Goal: Use online tool/utility: Utilize a website feature to perform a specific function

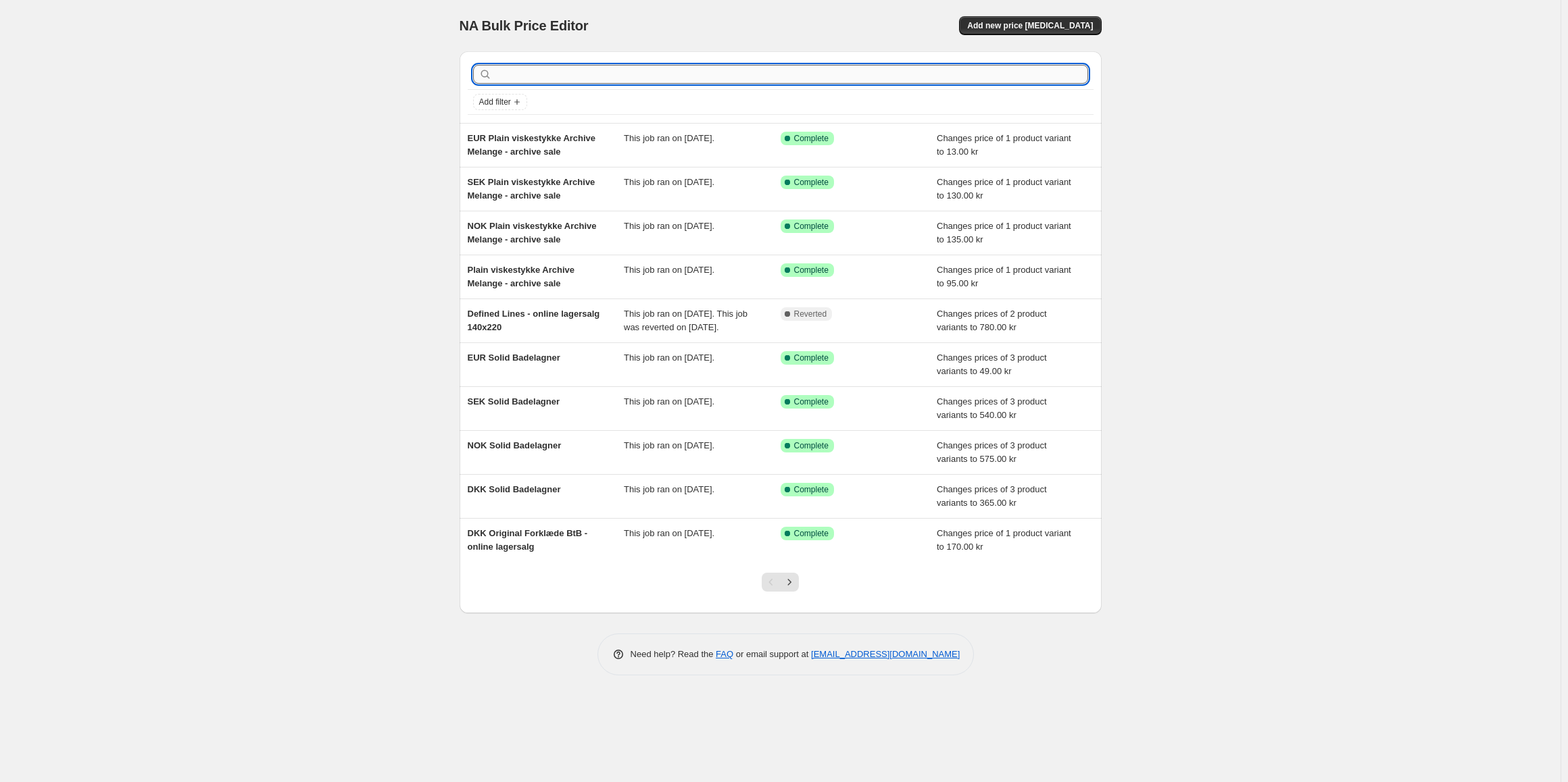
click at [568, 70] on input "text" at bounding box center [791, 74] width 594 height 19
type input "rye"
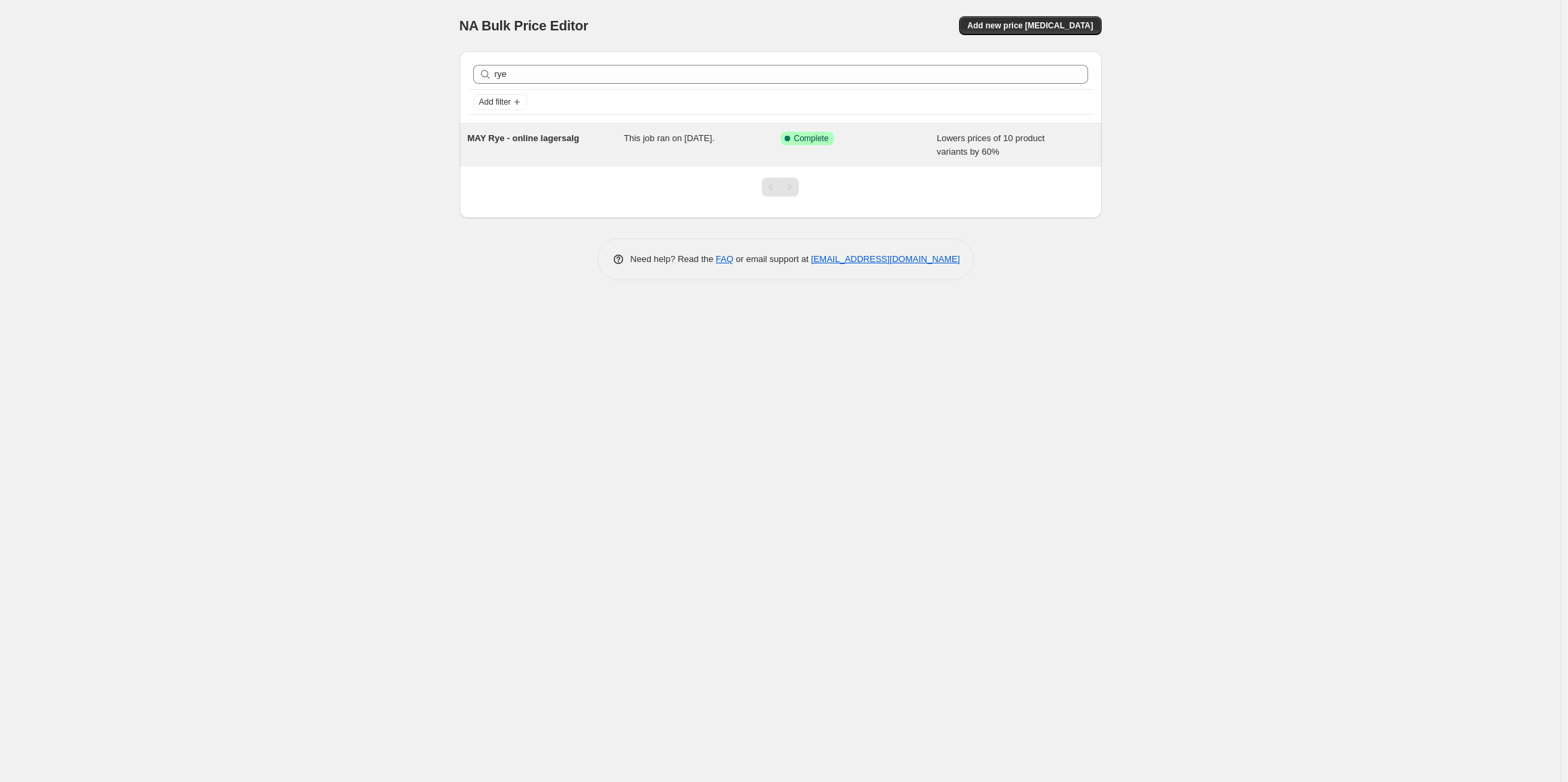
click at [558, 153] on div "MAY Rye - online lagersalg" at bounding box center [546, 145] width 156 height 27
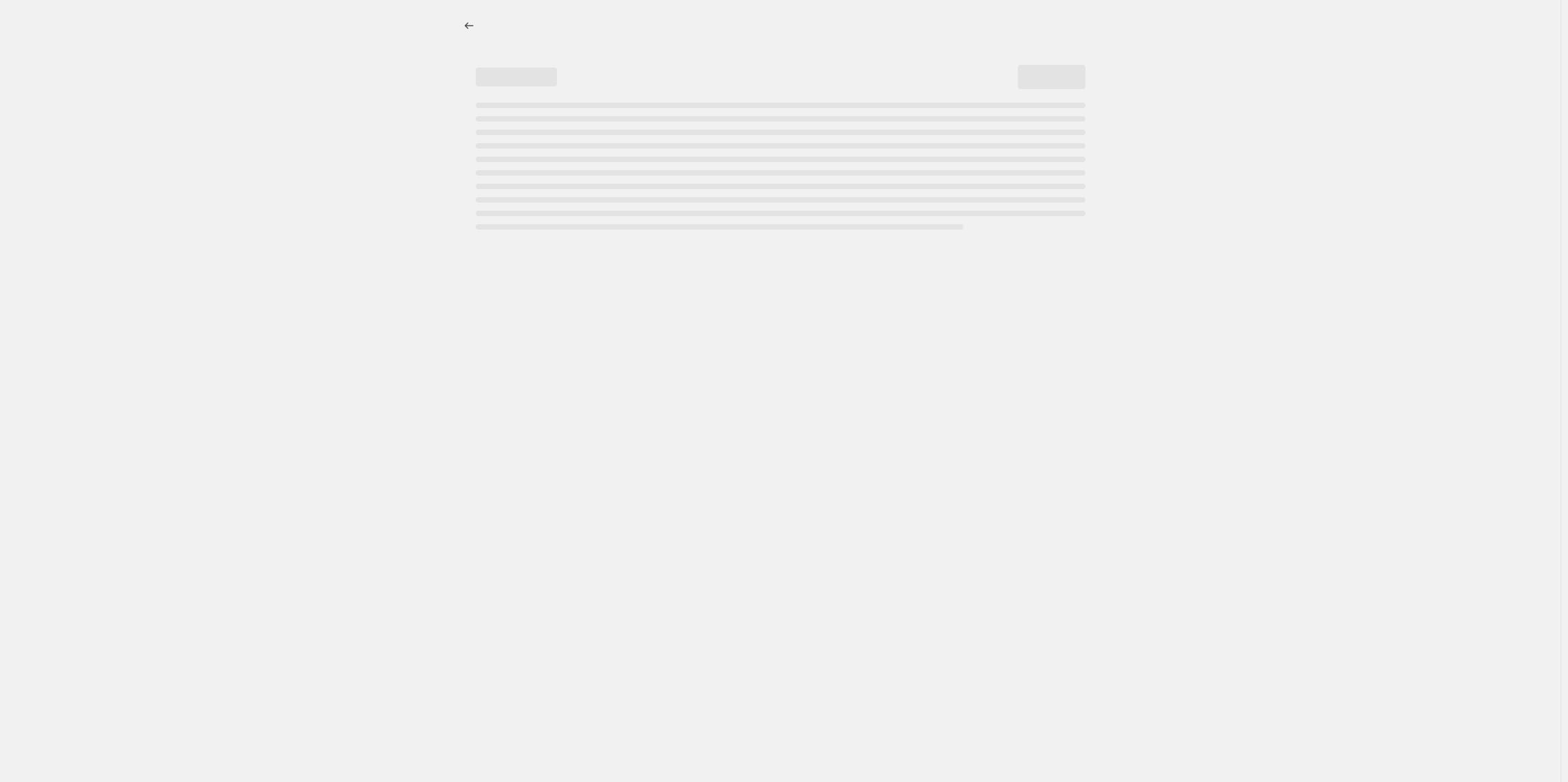
select select "percentage"
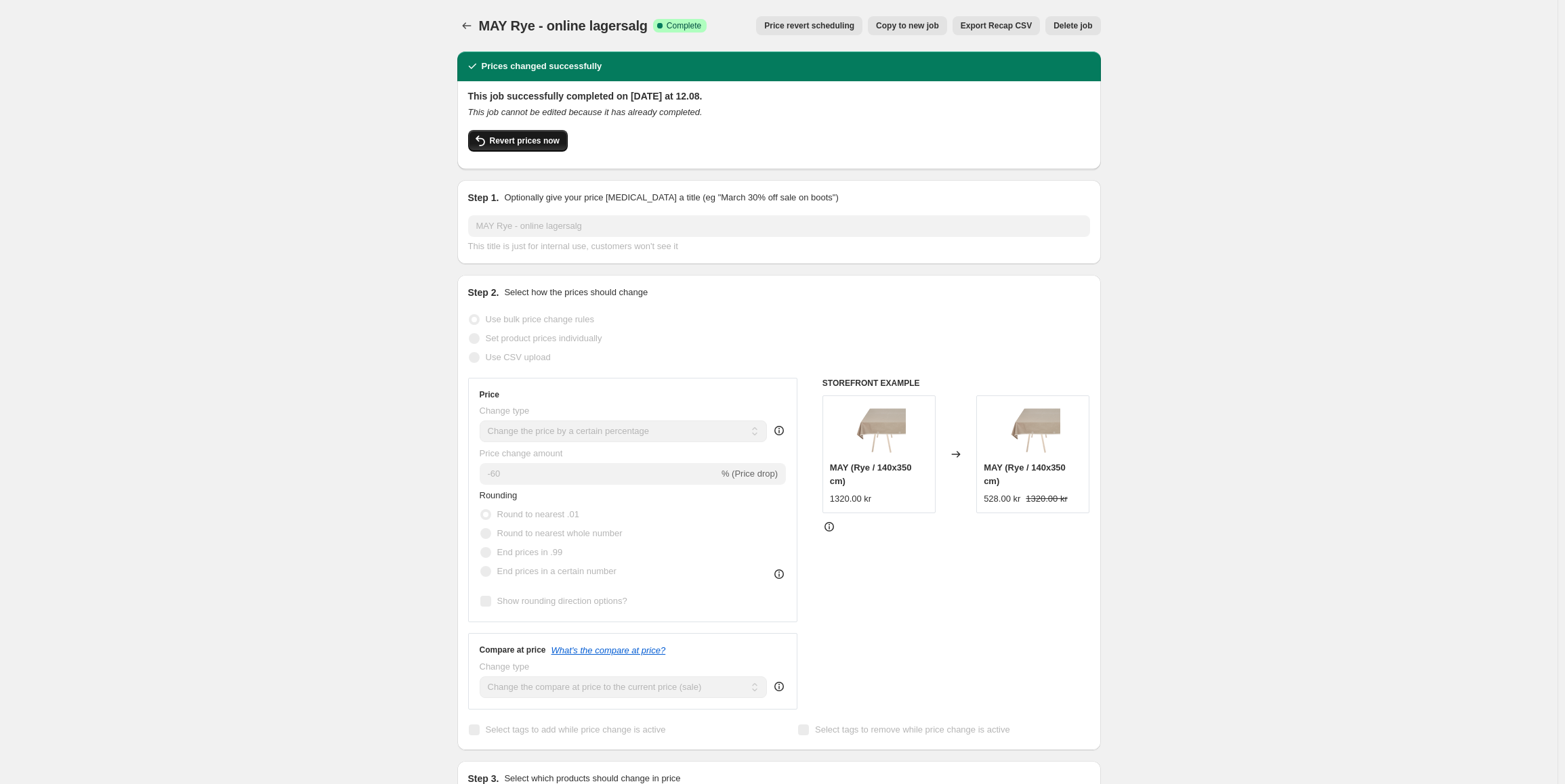
click at [515, 139] on span "Revert prices now" at bounding box center [525, 141] width 70 height 11
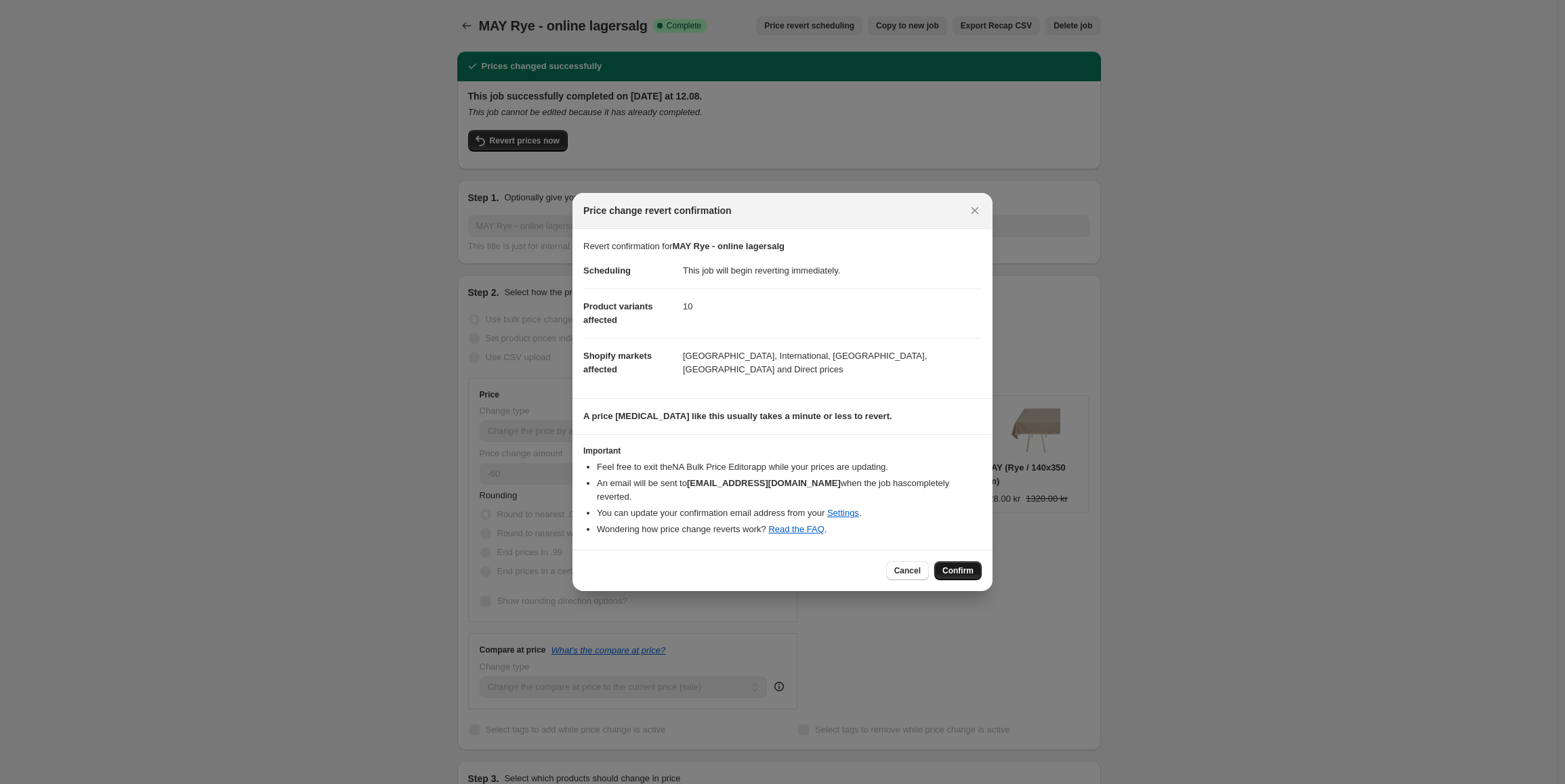
click at [964, 565] on span "Confirm" at bounding box center [957, 571] width 31 height 11
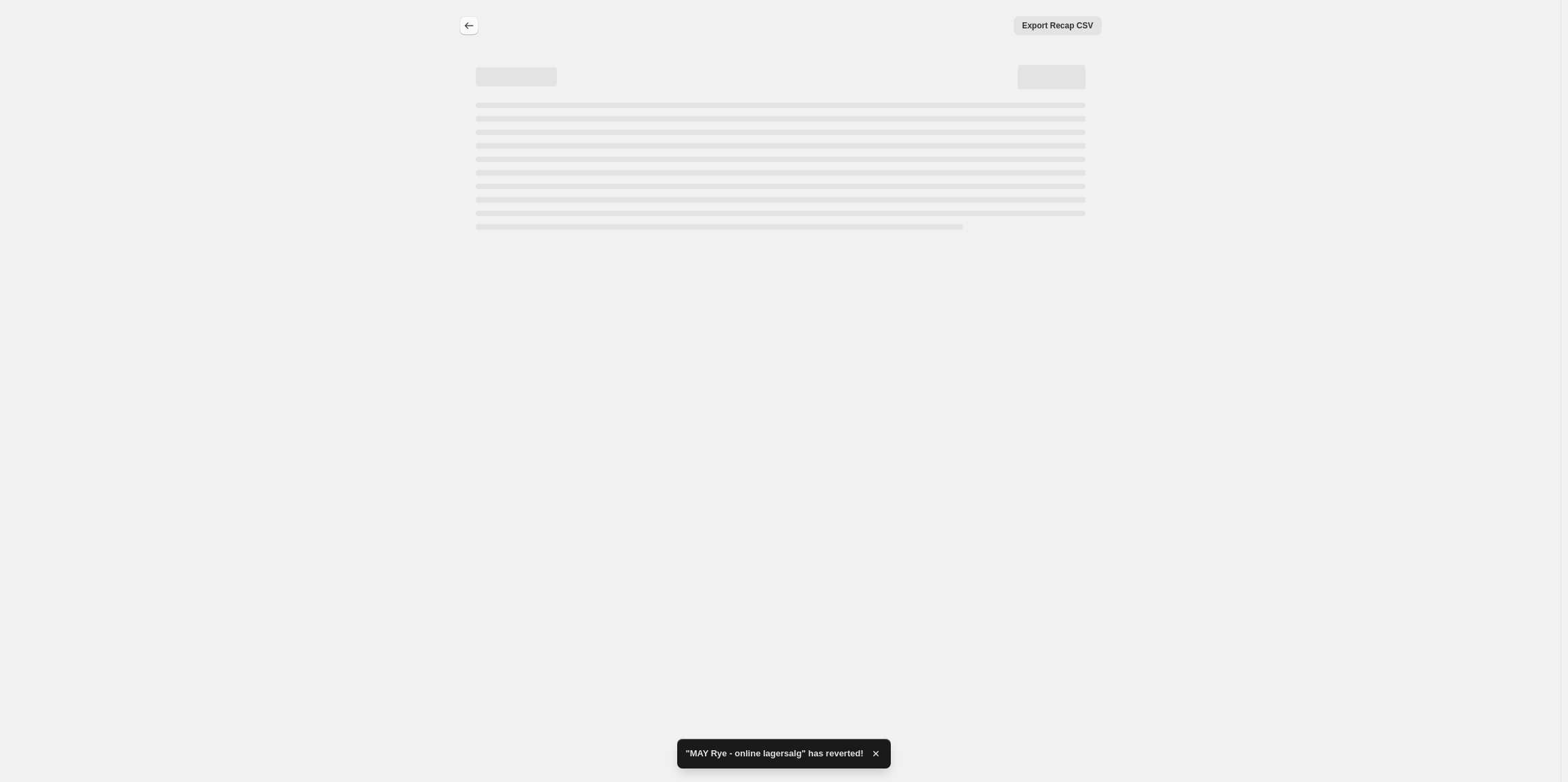
select select "percentage"
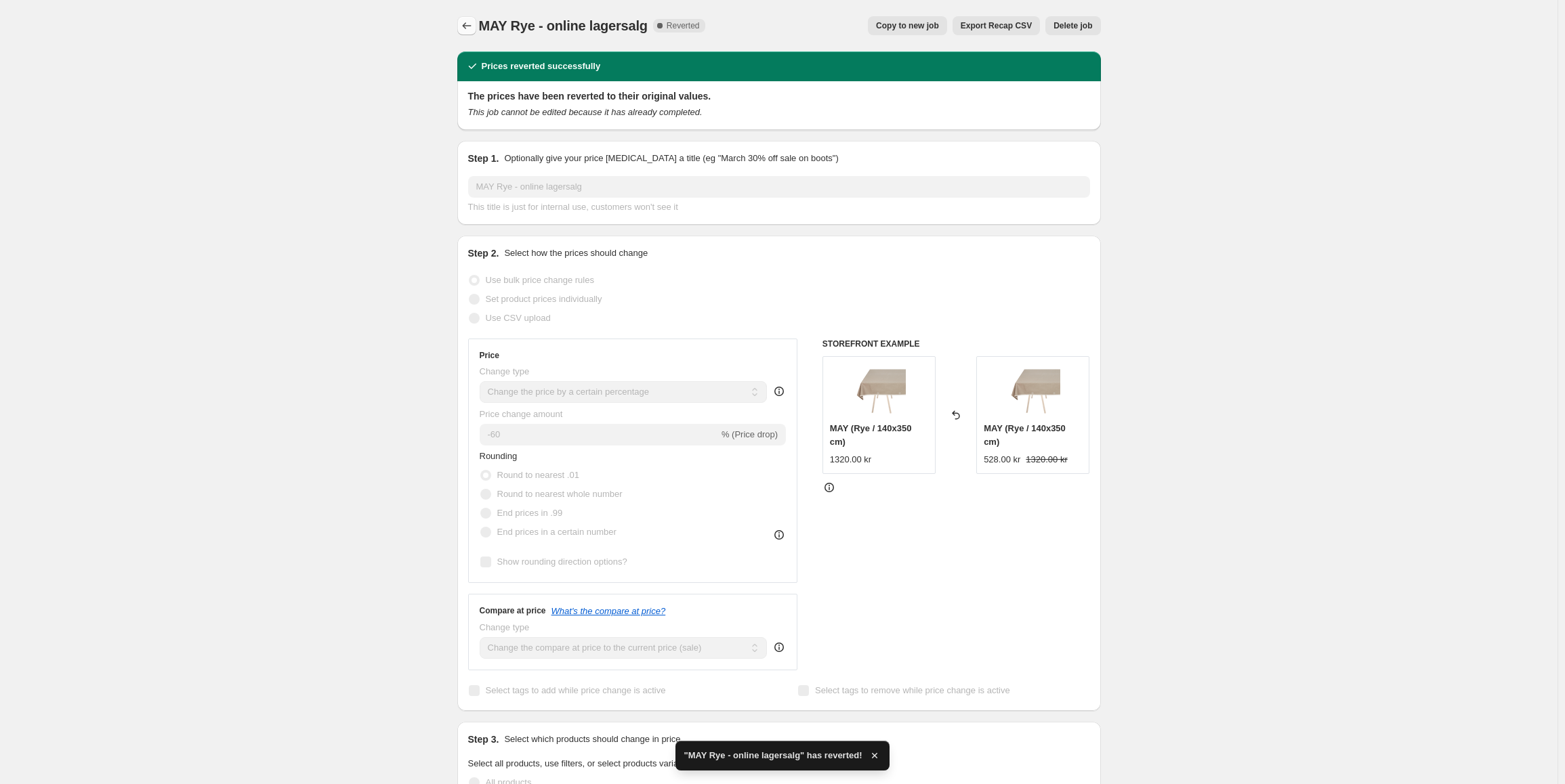
click at [474, 25] on icon "Price change jobs" at bounding box center [467, 25] width 13 height 13
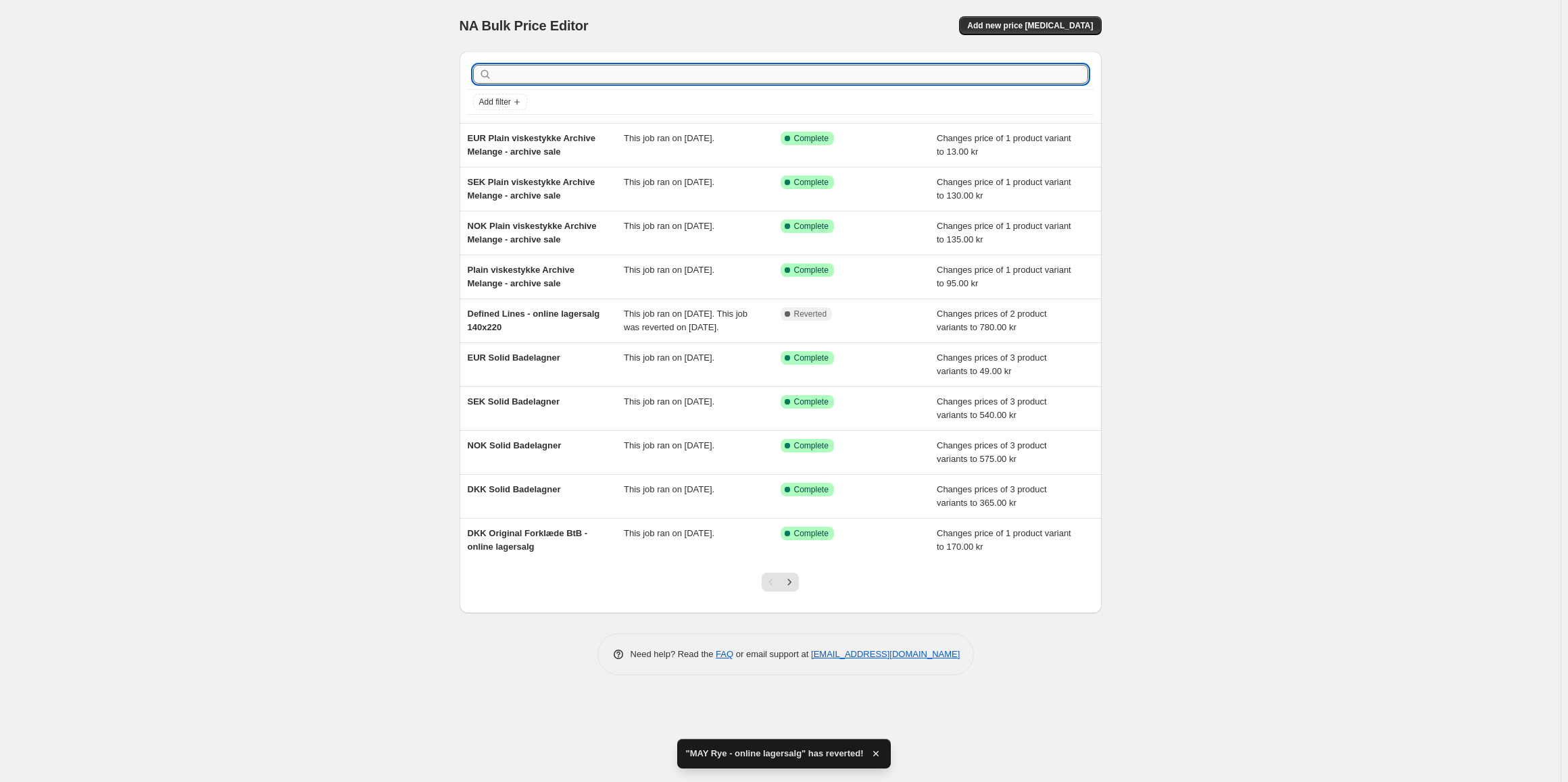
click at [552, 79] on input "text" at bounding box center [791, 74] width 594 height 19
type input "winter grey"
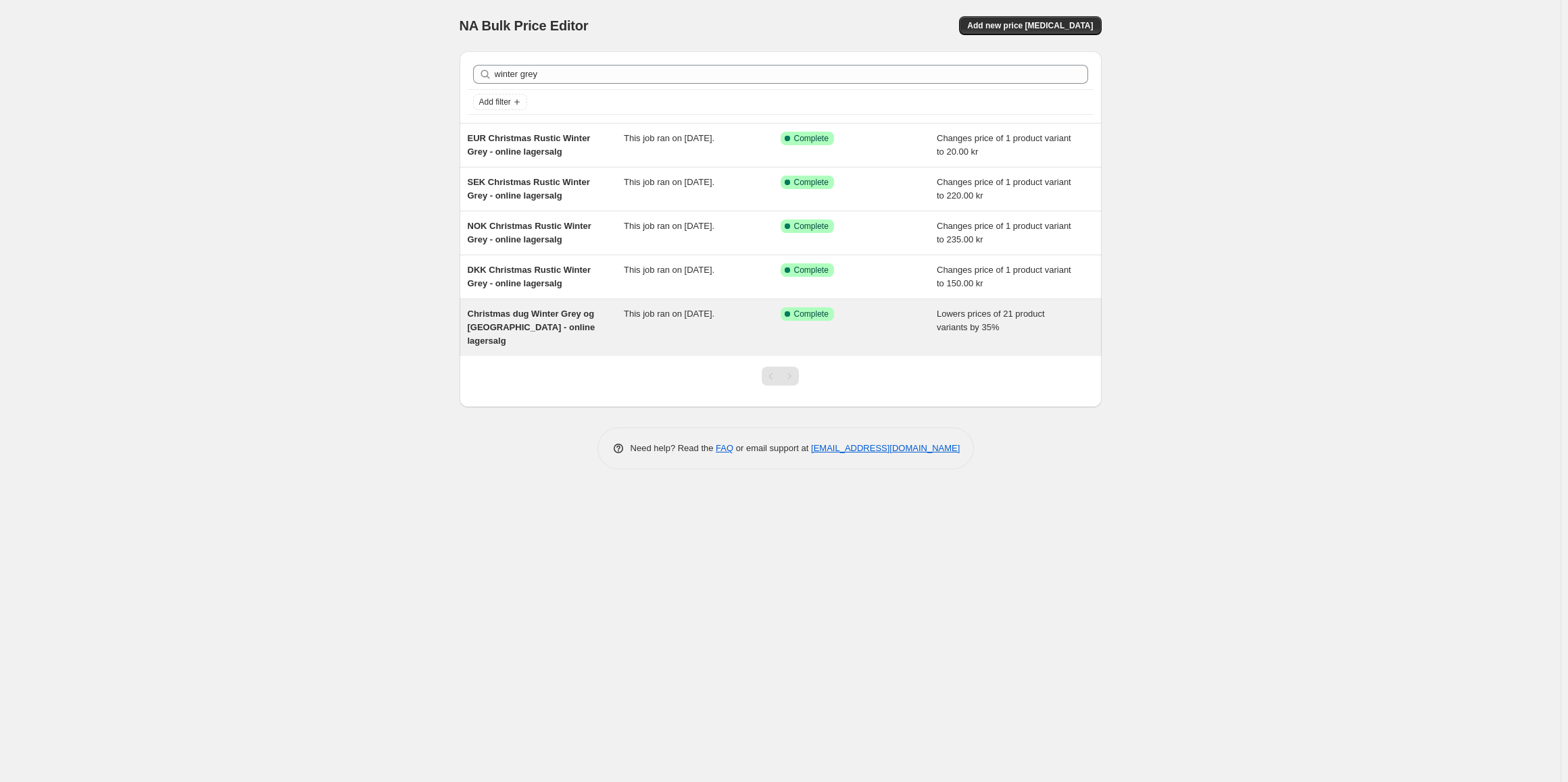
click at [581, 333] on span "Christmas dug Winter Grey og [GEOGRAPHIC_DATA] - online lagersalg" at bounding box center [532, 327] width 128 height 37
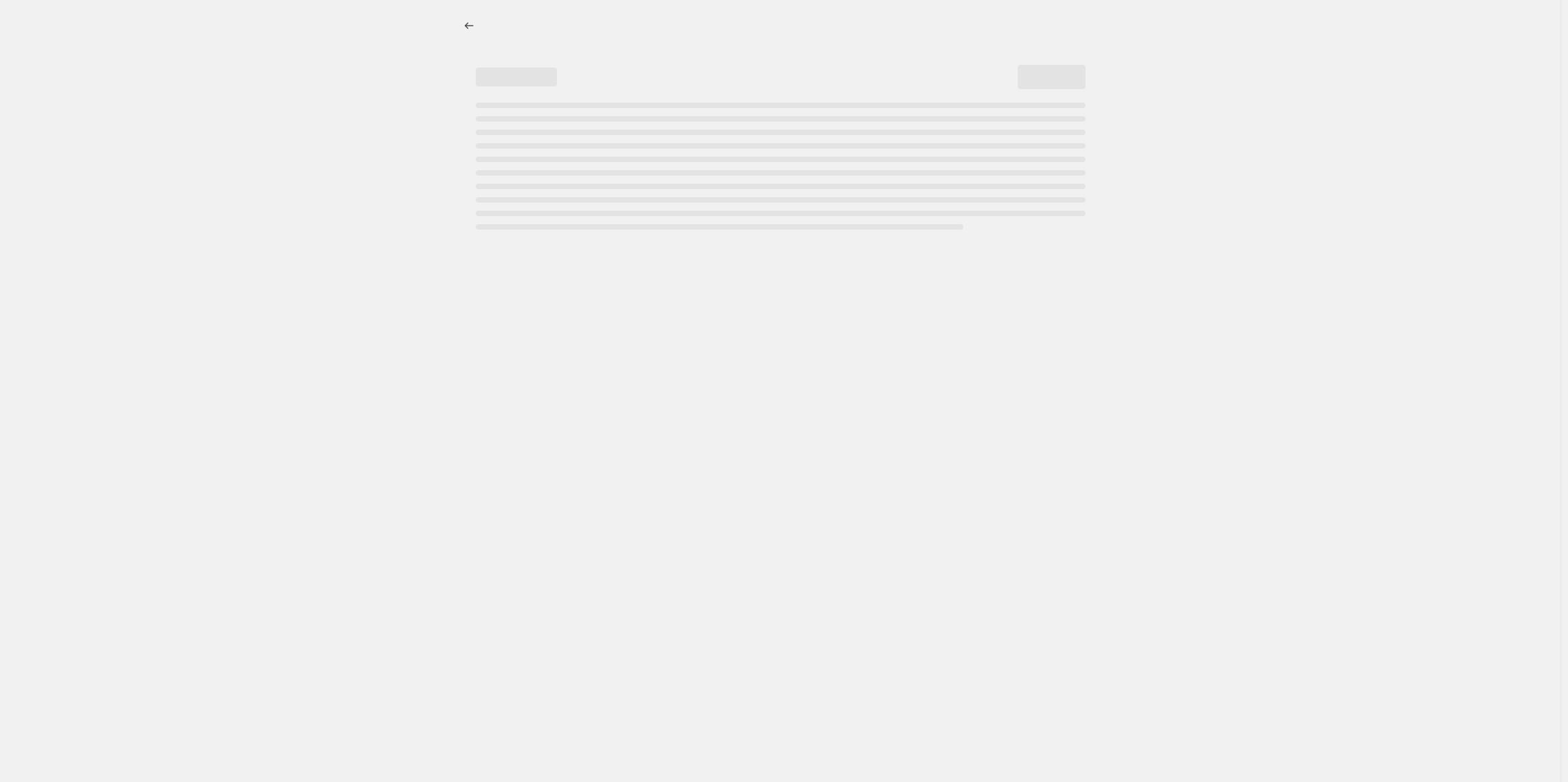
select select "percentage"
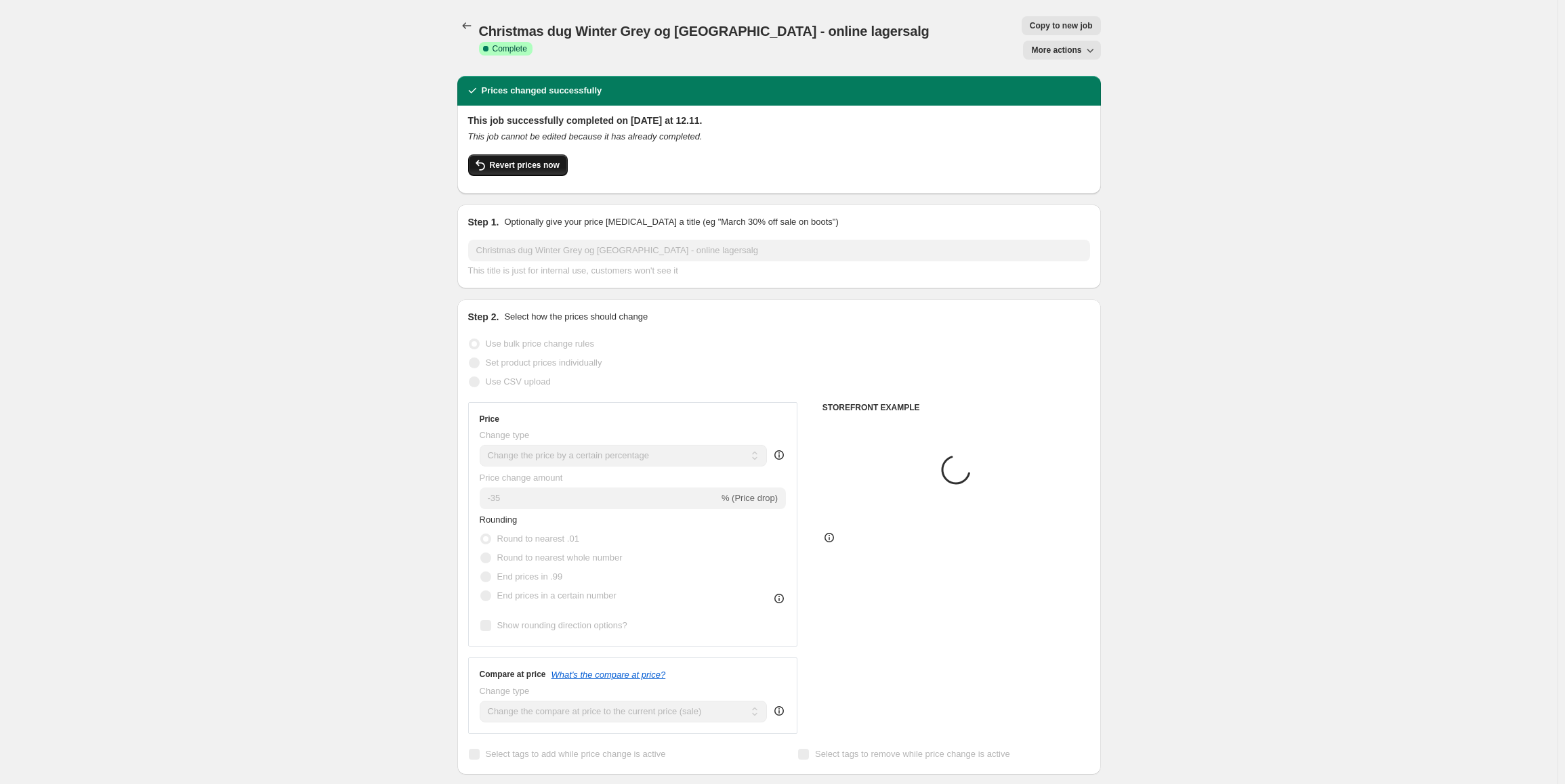
click at [504, 154] on button "Revert prices now" at bounding box center [518, 165] width 100 height 21
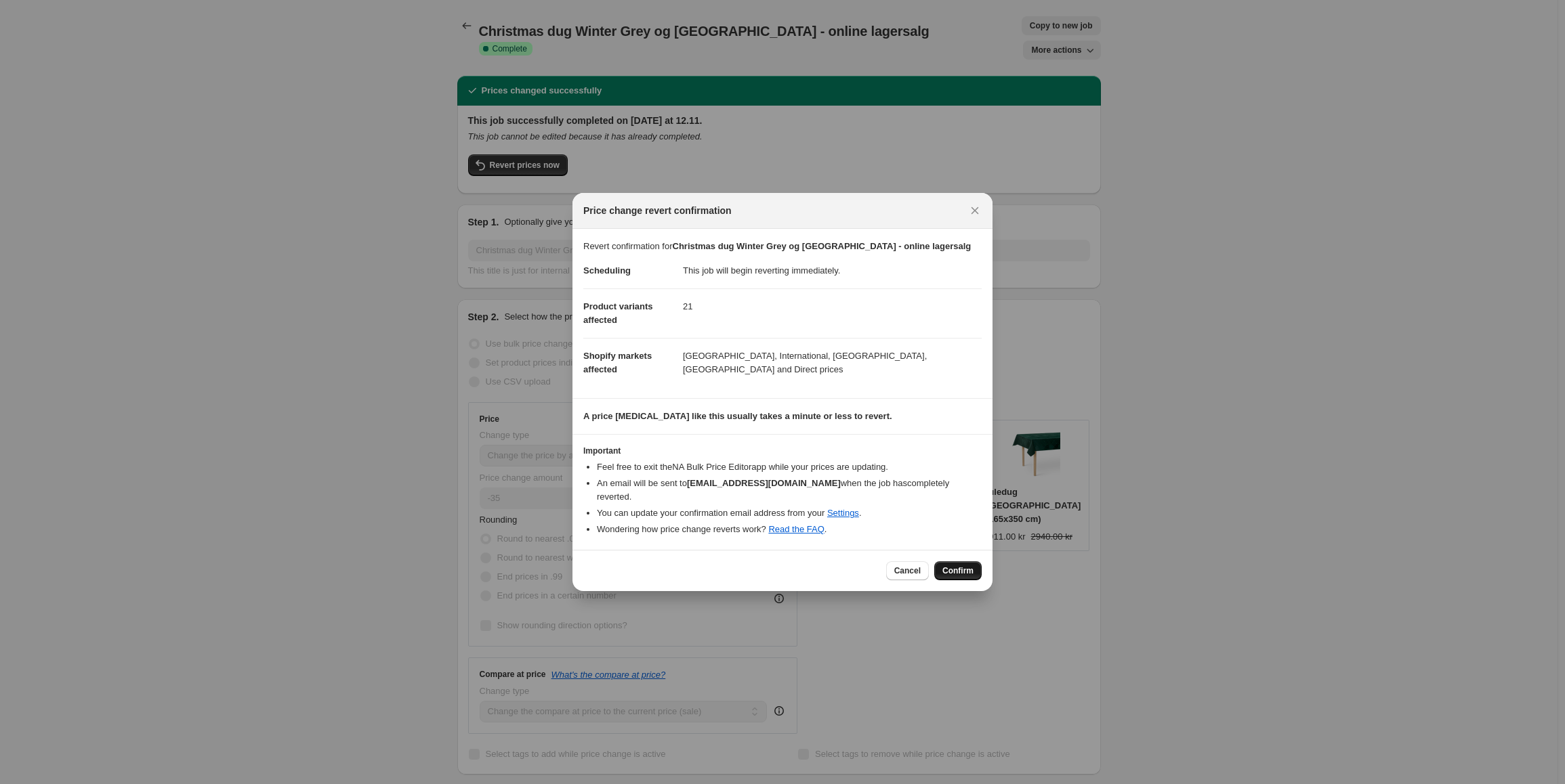
click at [974, 561] on button "Confirm" at bounding box center [958, 571] width 48 height 19
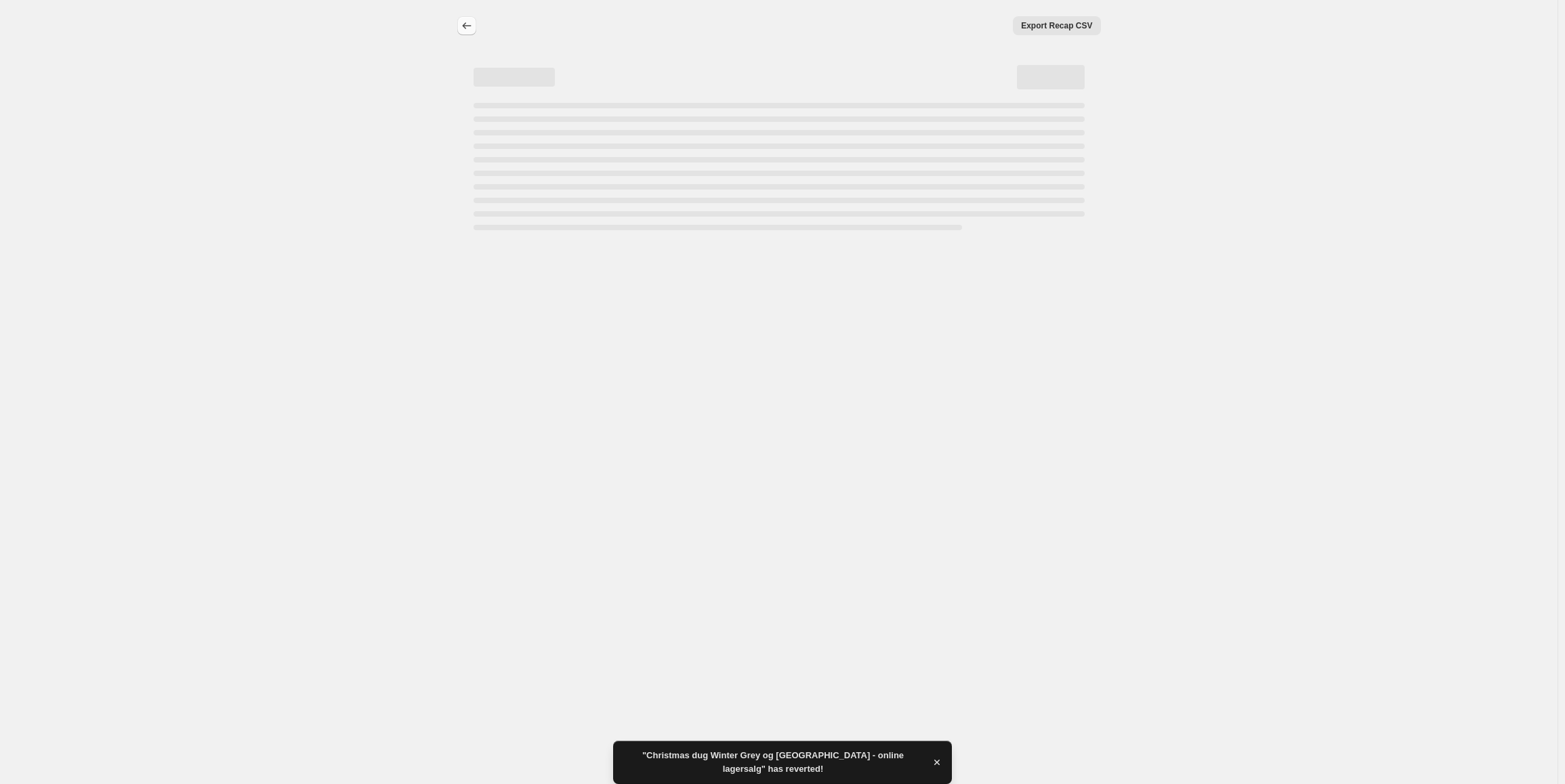
select select "percentage"
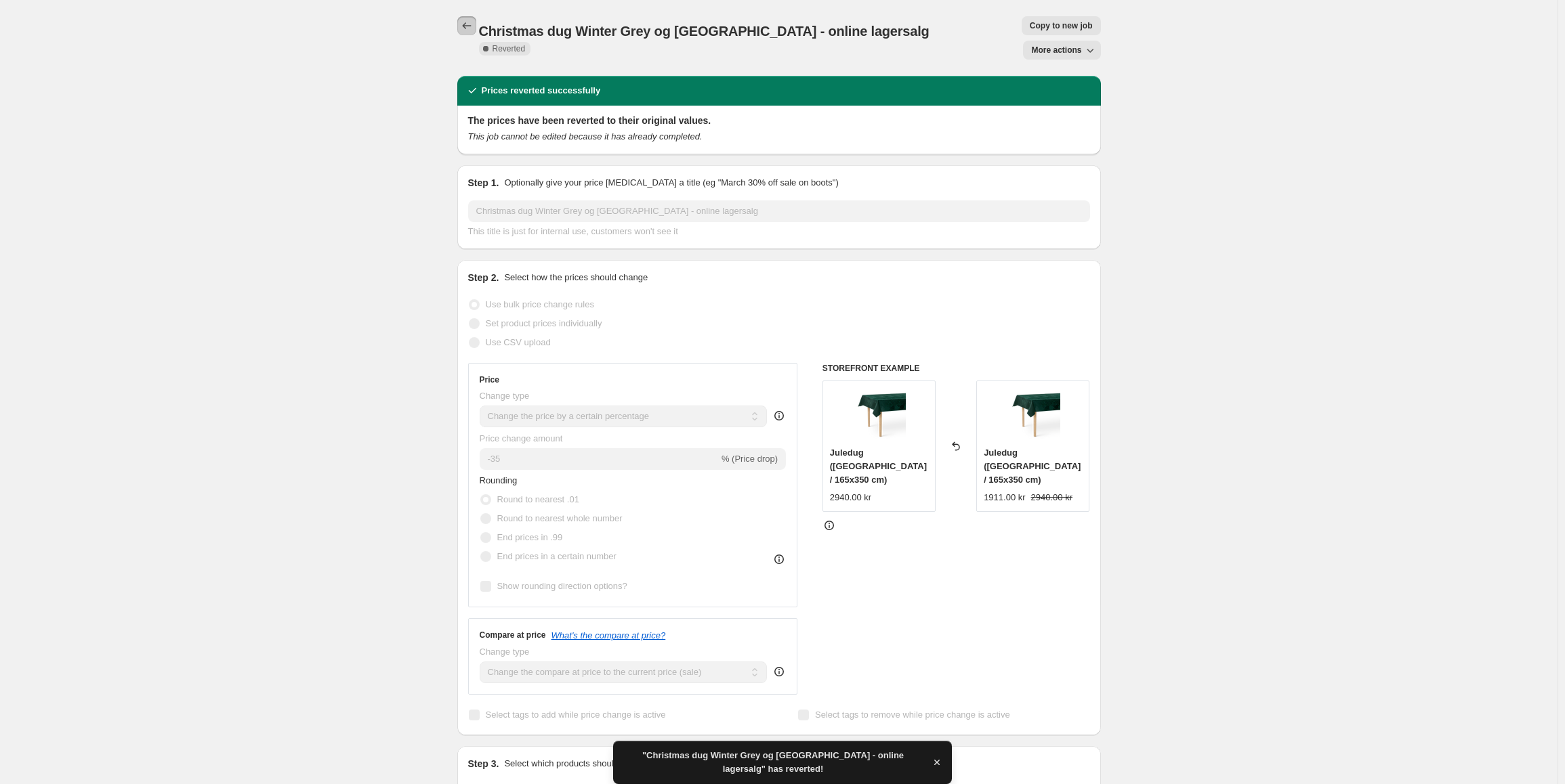
click at [461, 26] on button "Price change jobs" at bounding box center [467, 26] width 19 height 19
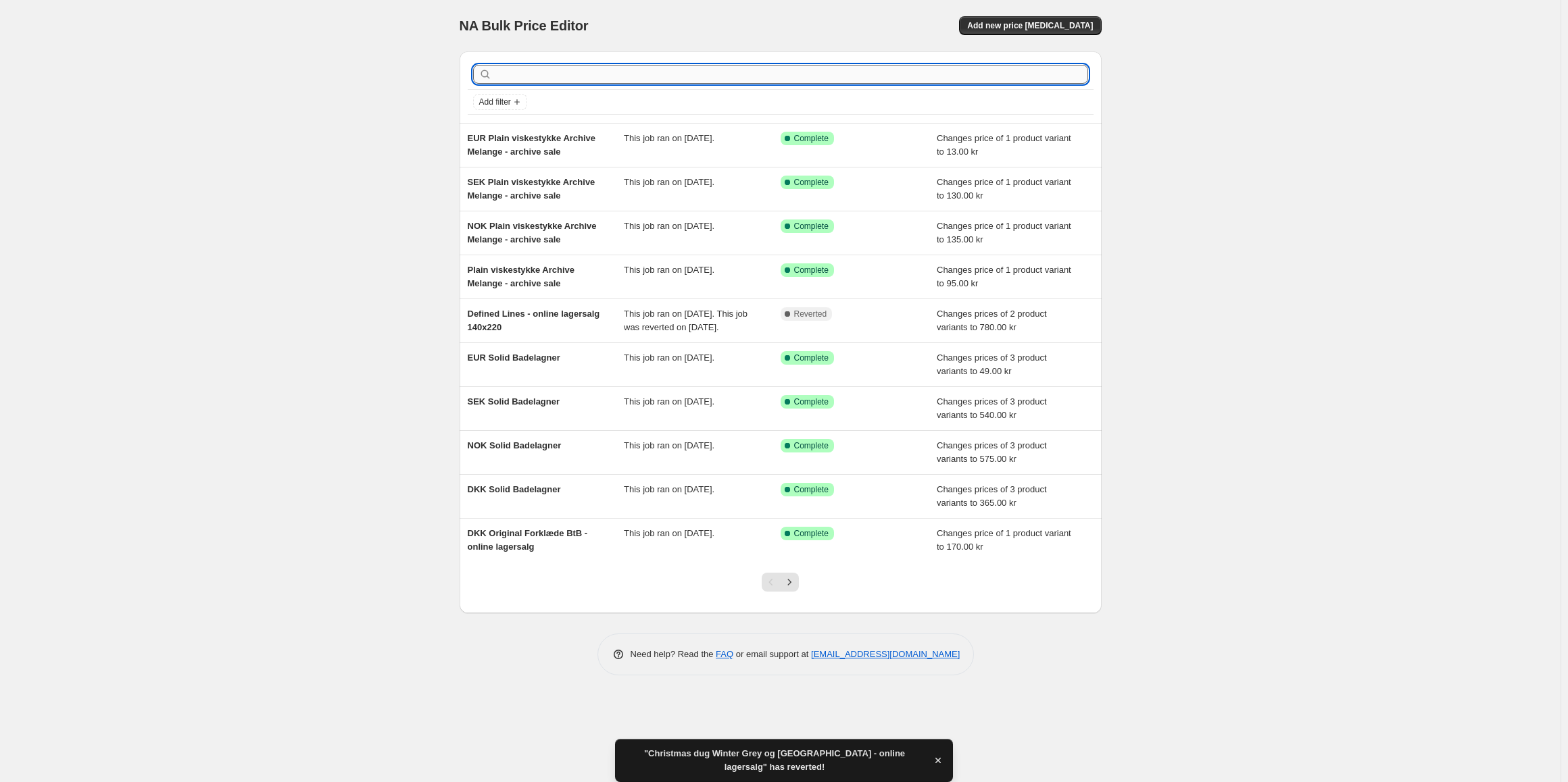
click at [540, 75] on input "text" at bounding box center [791, 74] width 594 height 19
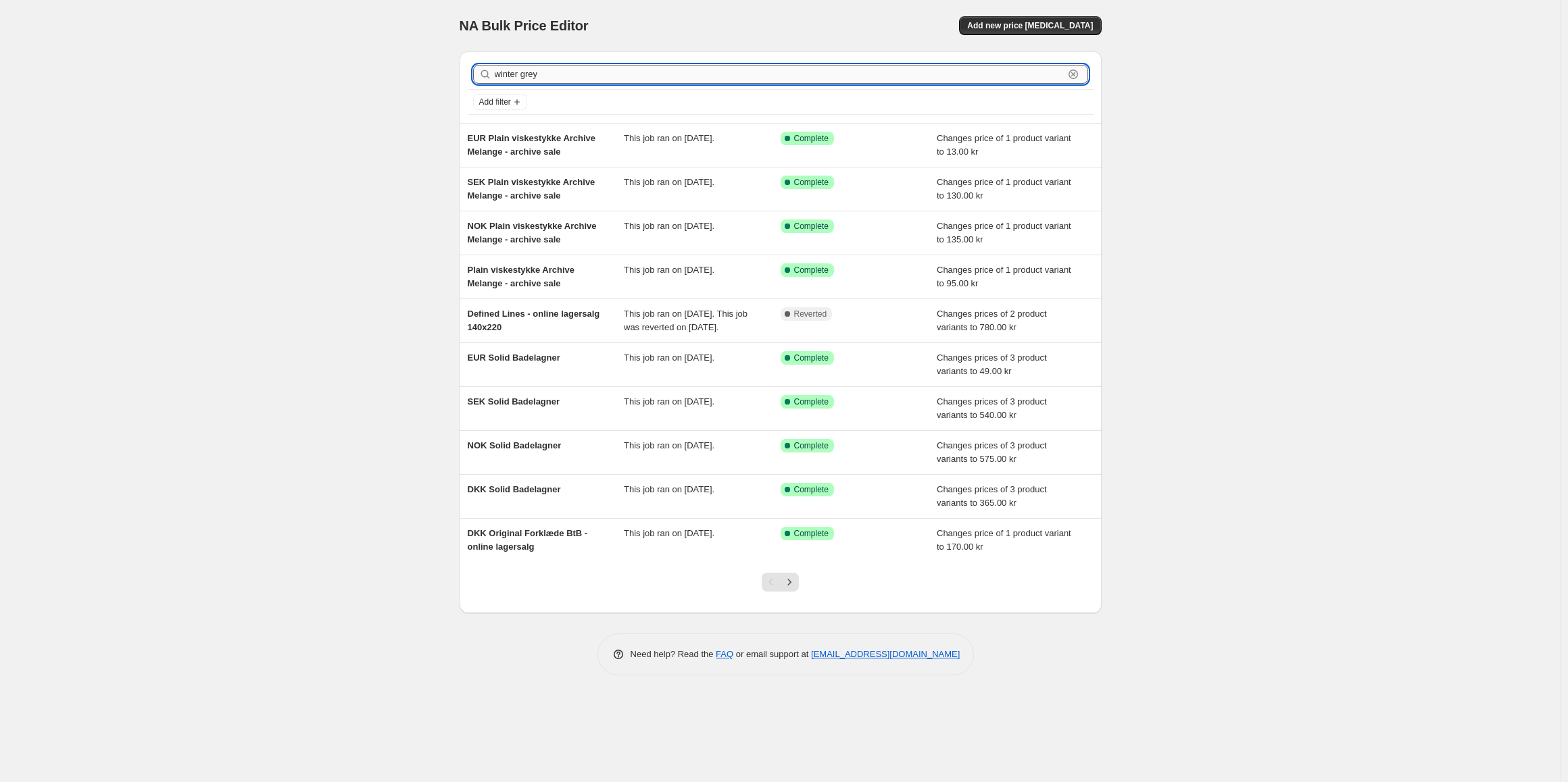
type input "winter grey"
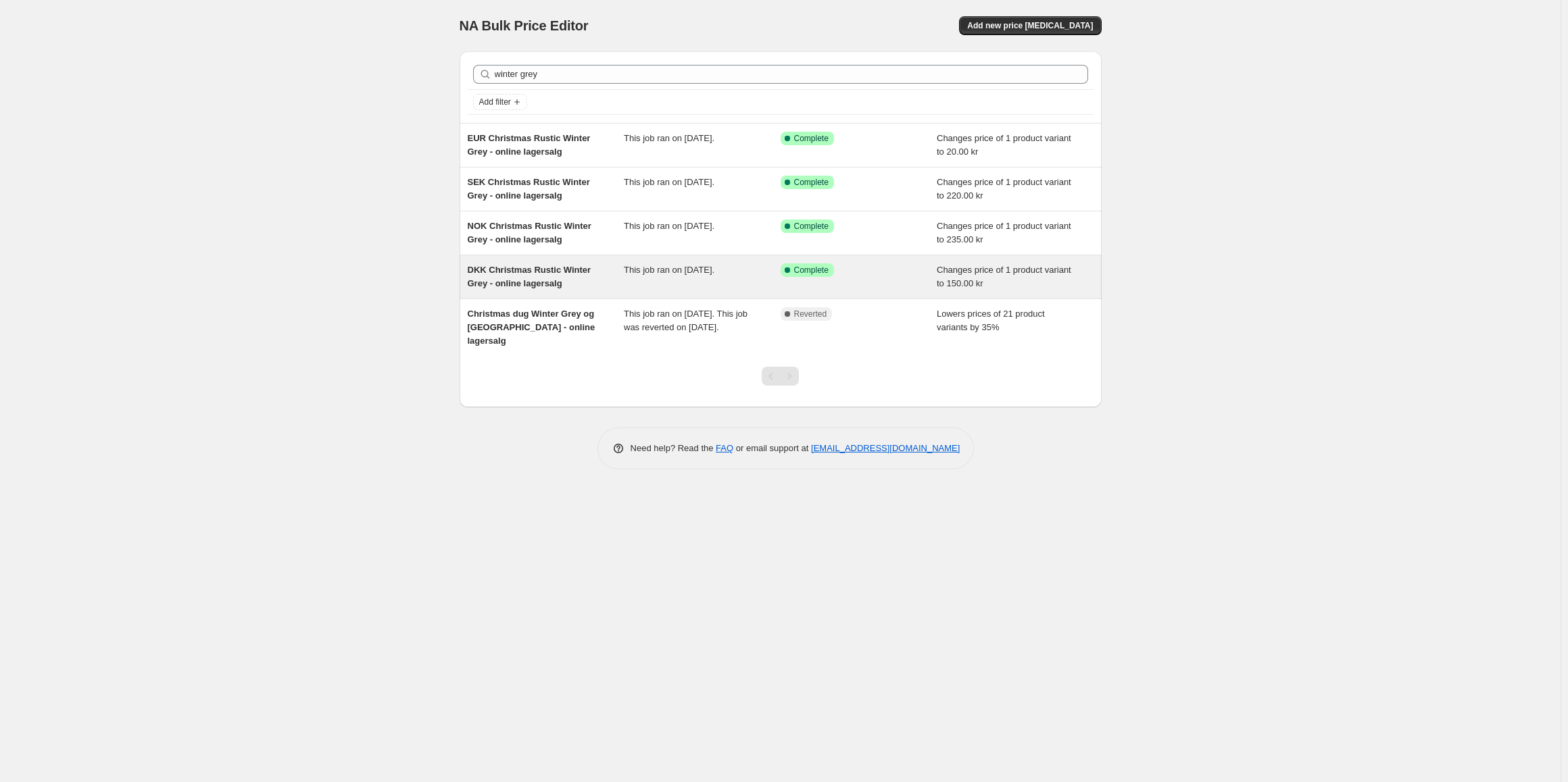
click at [596, 274] on div "DKK Christmas Rustic Winter Grey - online lagersalg" at bounding box center [546, 276] width 156 height 27
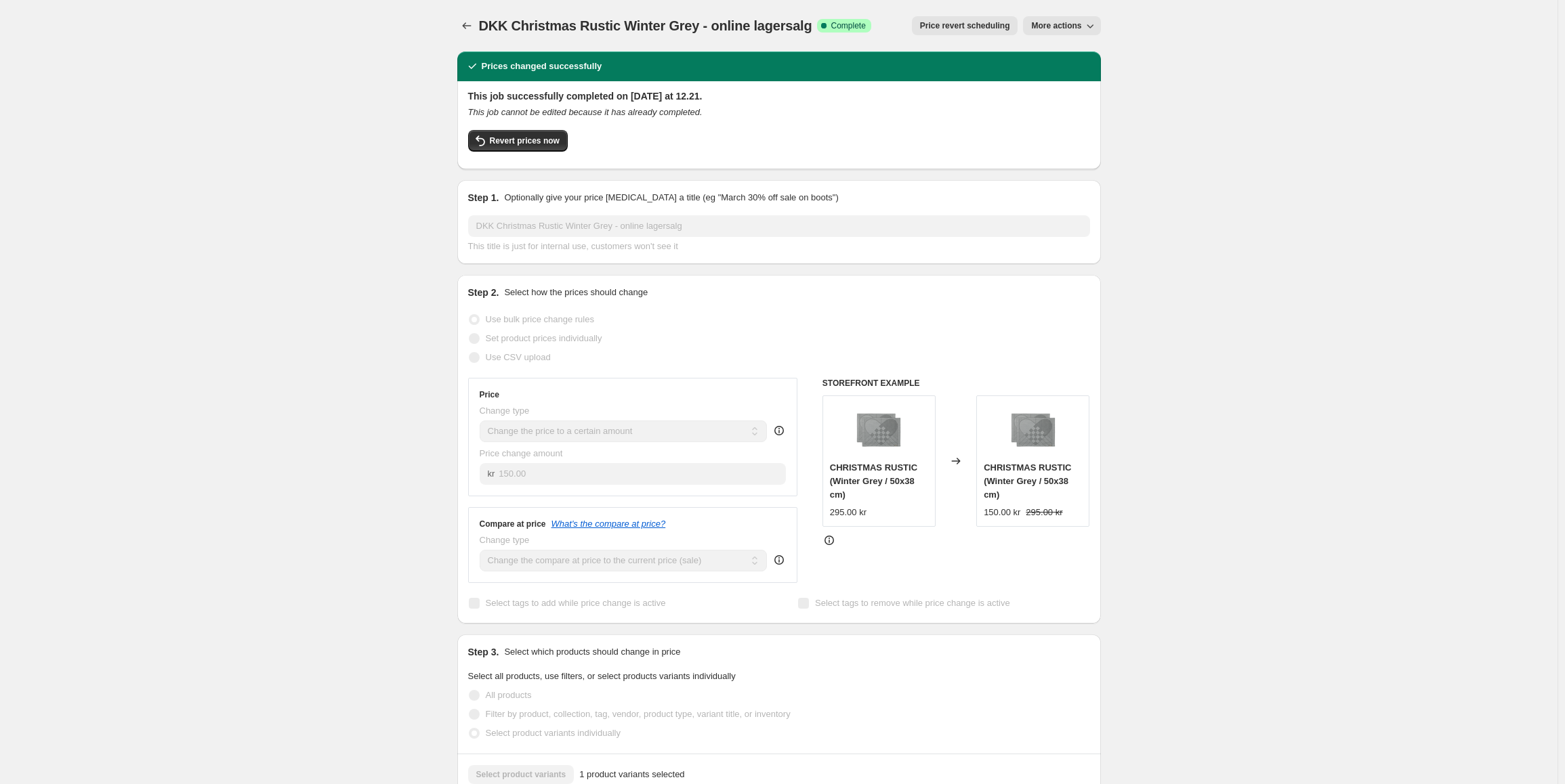
click at [535, 133] on button "Revert prices now" at bounding box center [518, 140] width 100 height 21
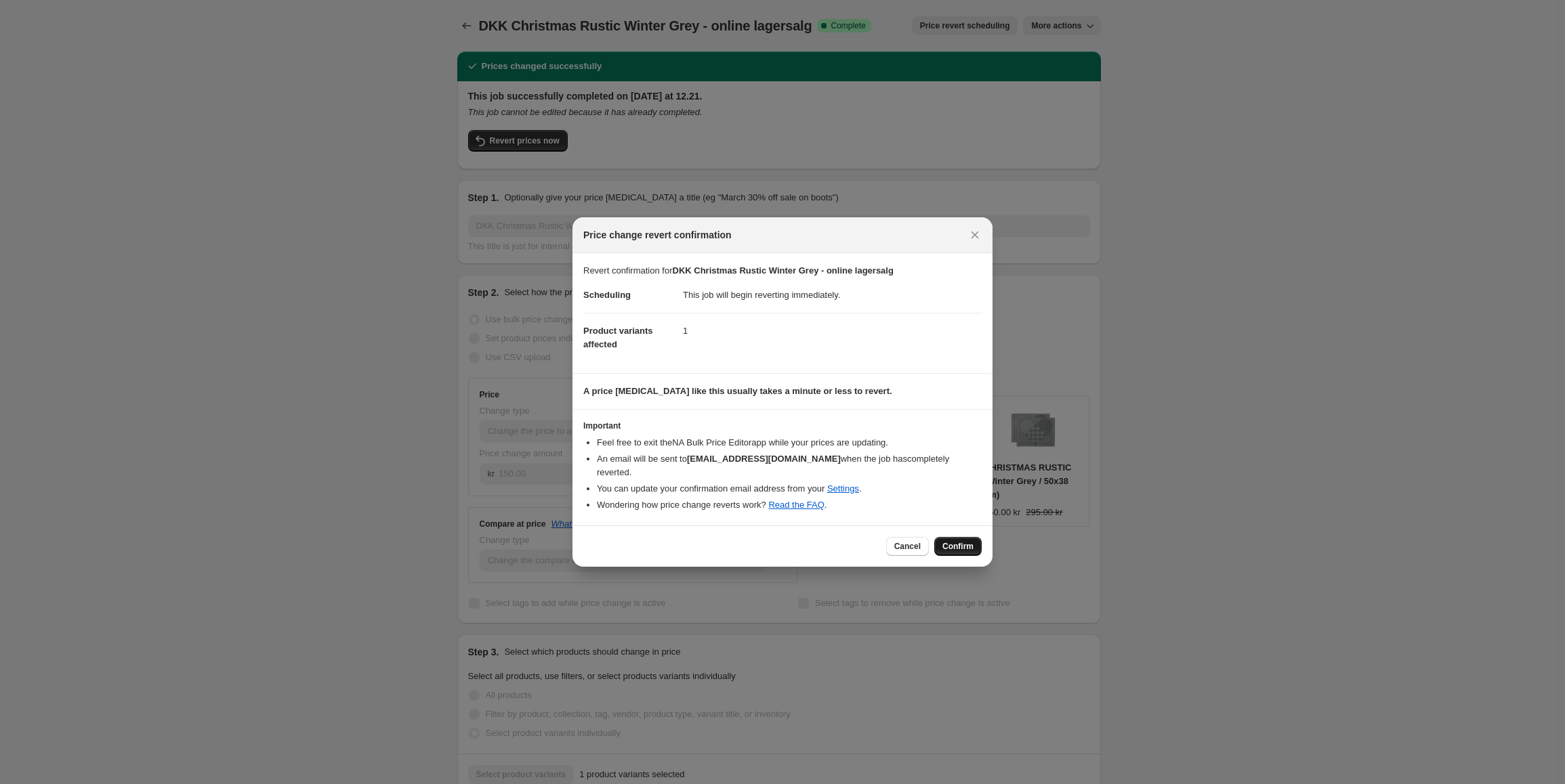
click at [945, 541] on span "Confirm" at bounding box center [957, 546] width 31 height 11
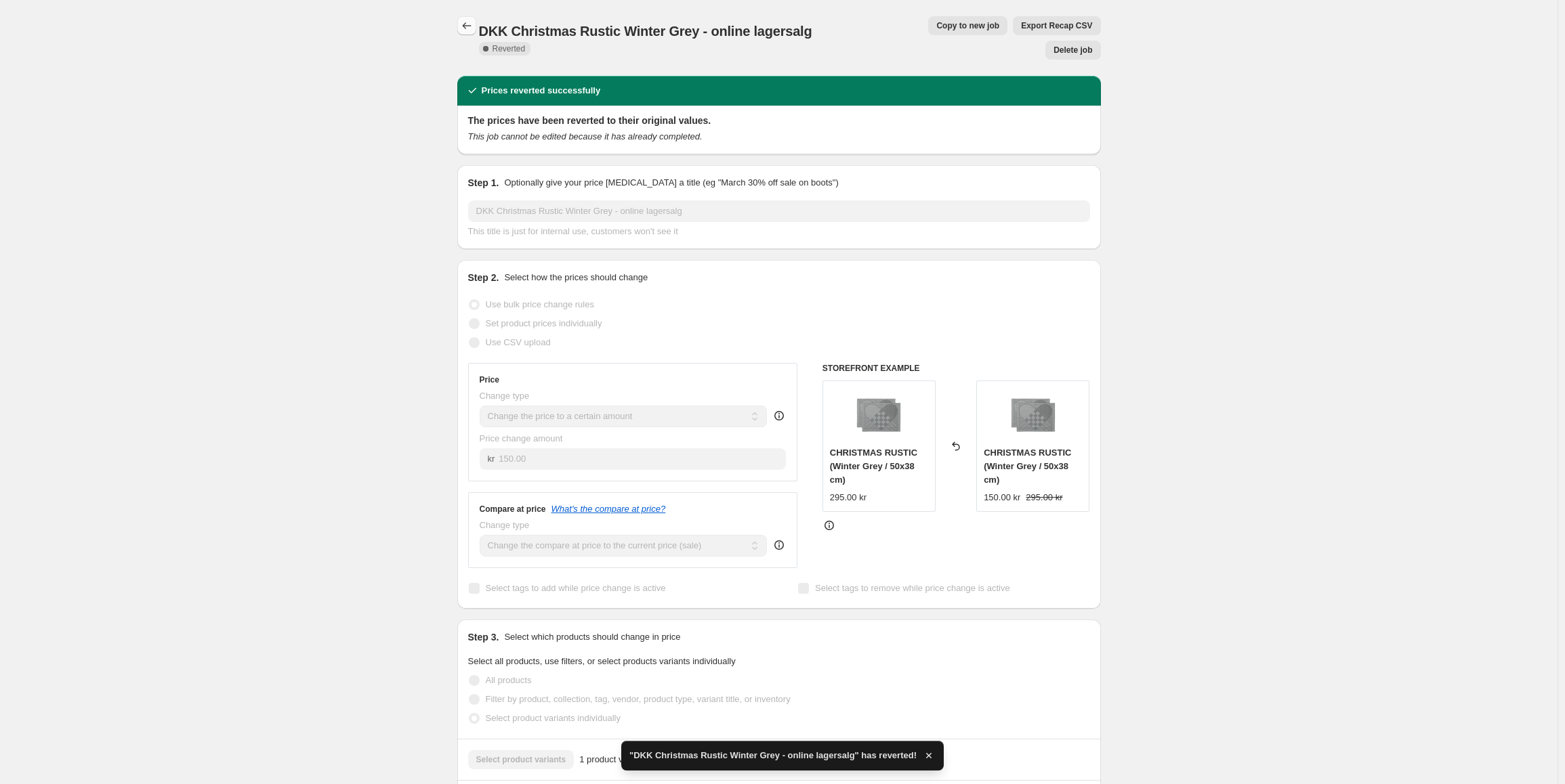
click at [468, 23] on icon "Price change jobs" at bounding box center [467, 25] width 13 height 13
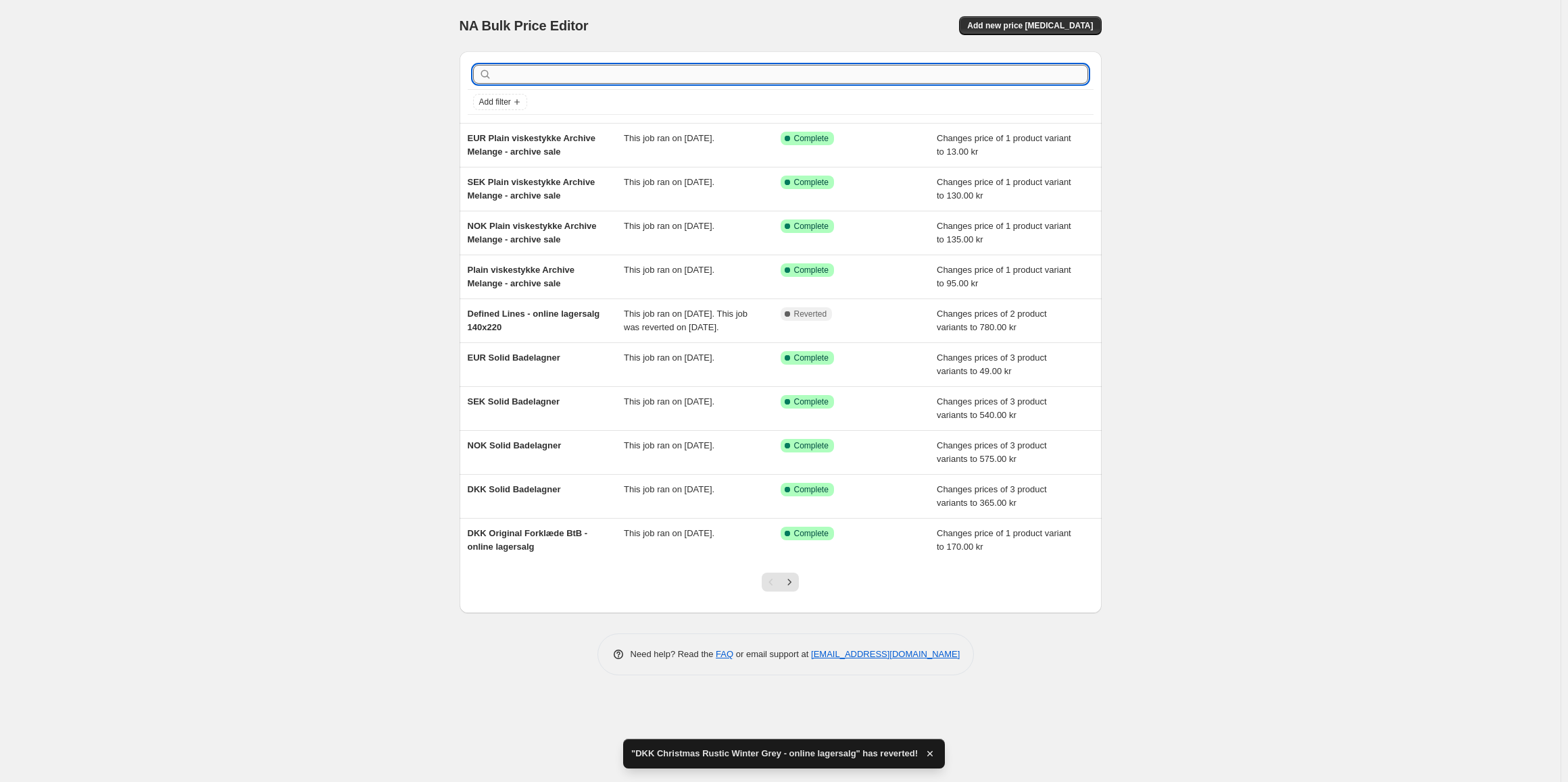
click at [537, 76] on input "text" at bounding box center [791, 74] width 594 height 19
type input "winter grey"
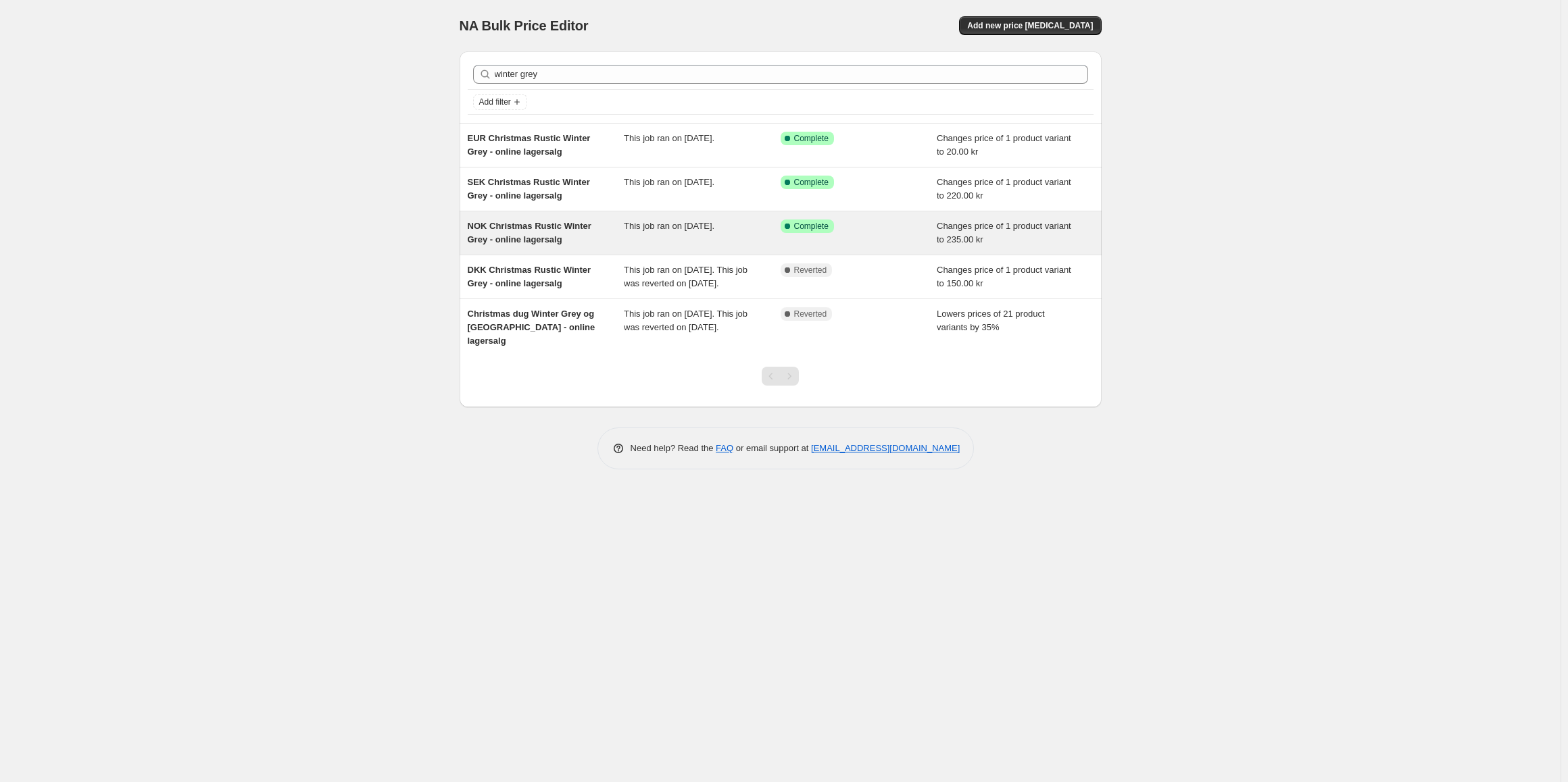
click at [590, 236] on div "NOK Christmas Rustic Winter Grey - online lagersalg" at bounding box center [546, 233] width 156 height 27
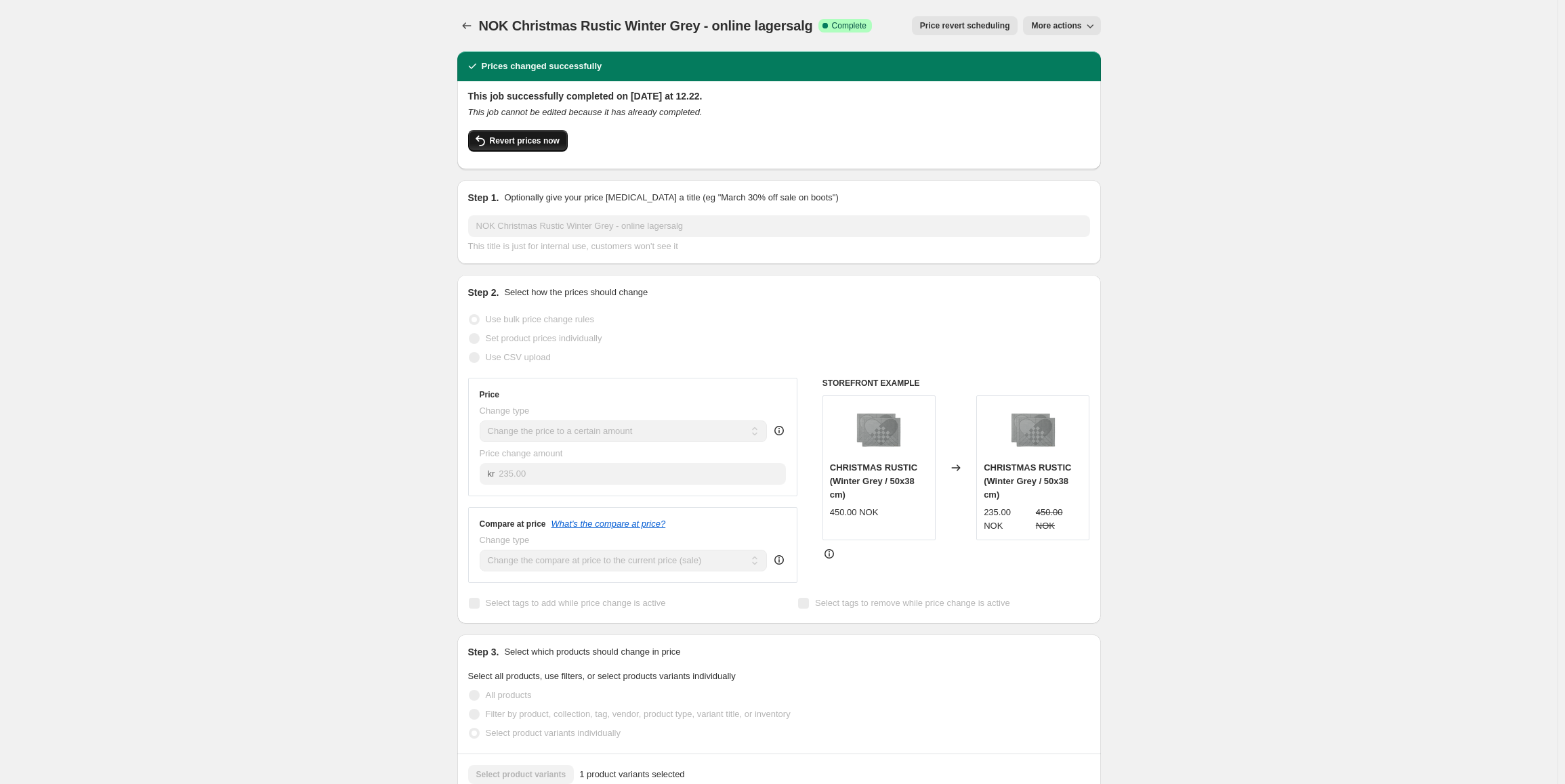
click at [512, 147] on button "Revert prices now" at bounding box center [518, 140] width 100 height 21
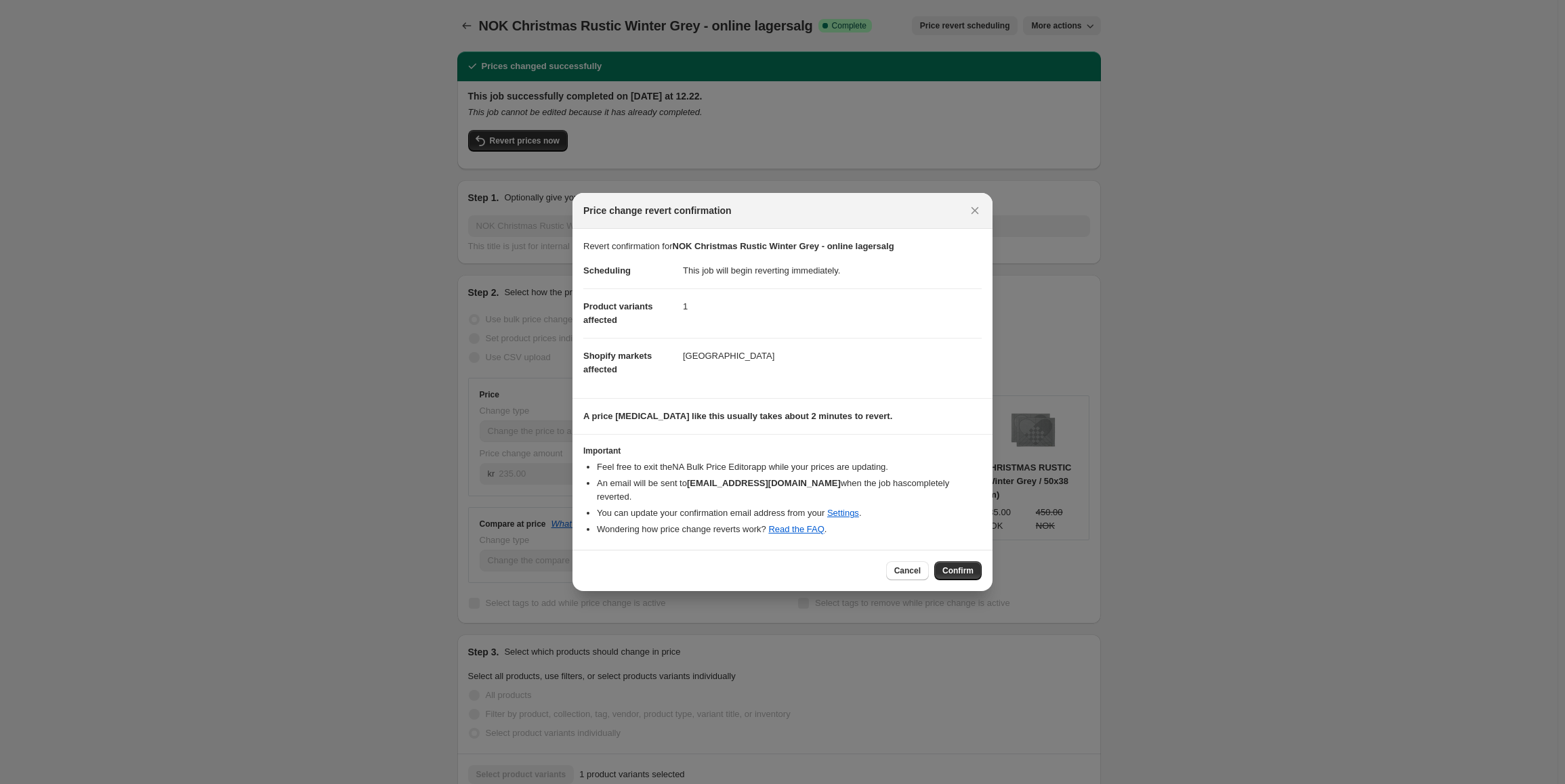
click at [956, 576] on div "Cancel Confirm" at bounding box center [782, 570] width 420 height 41
click at [967, 565] on span "Confirm" at bounding box center [957, 571] width 31 height 11
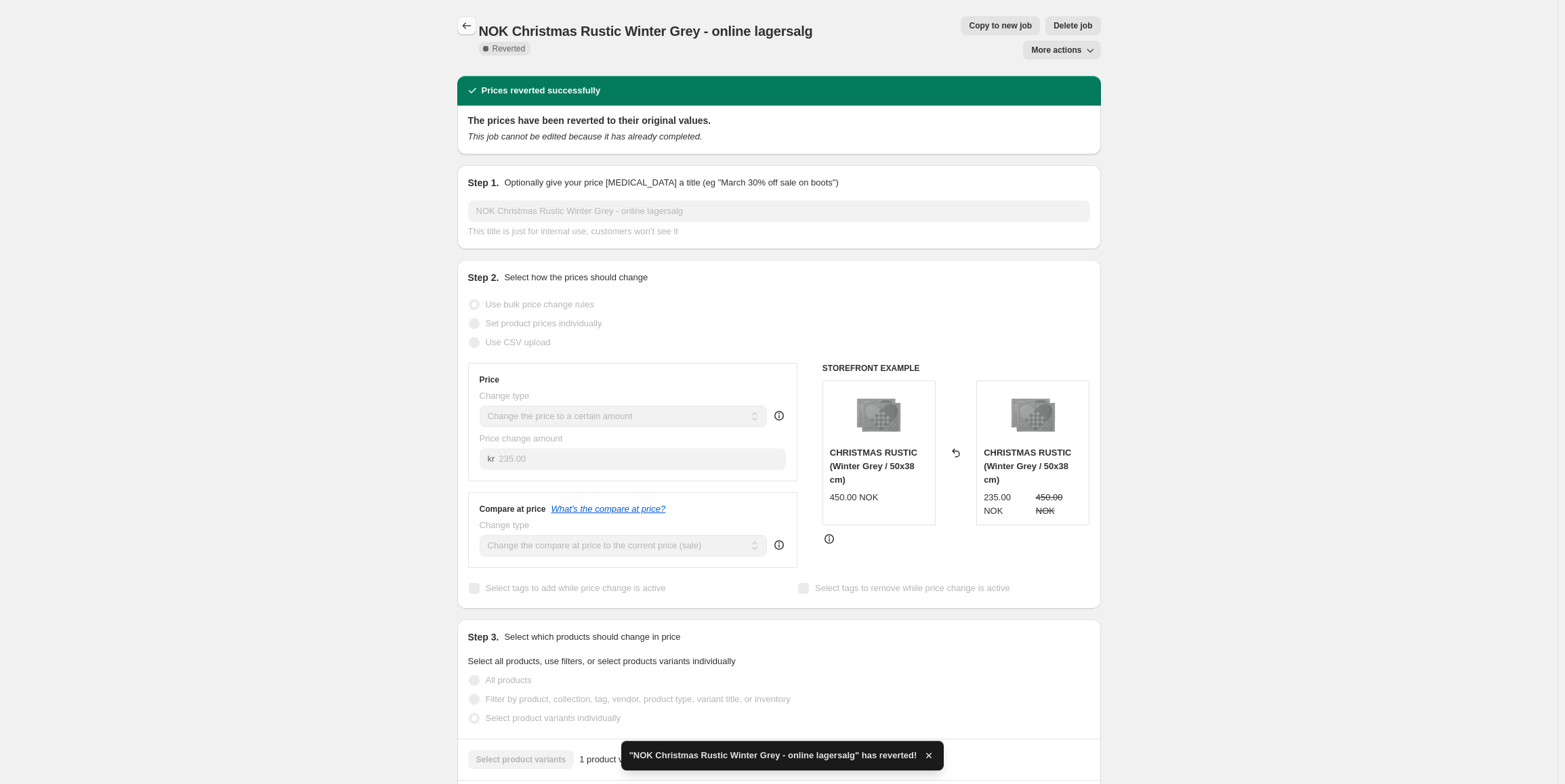
click at [468, 35] on button "Price change jobs" at bounding box center [467, 26] width 19 height 19
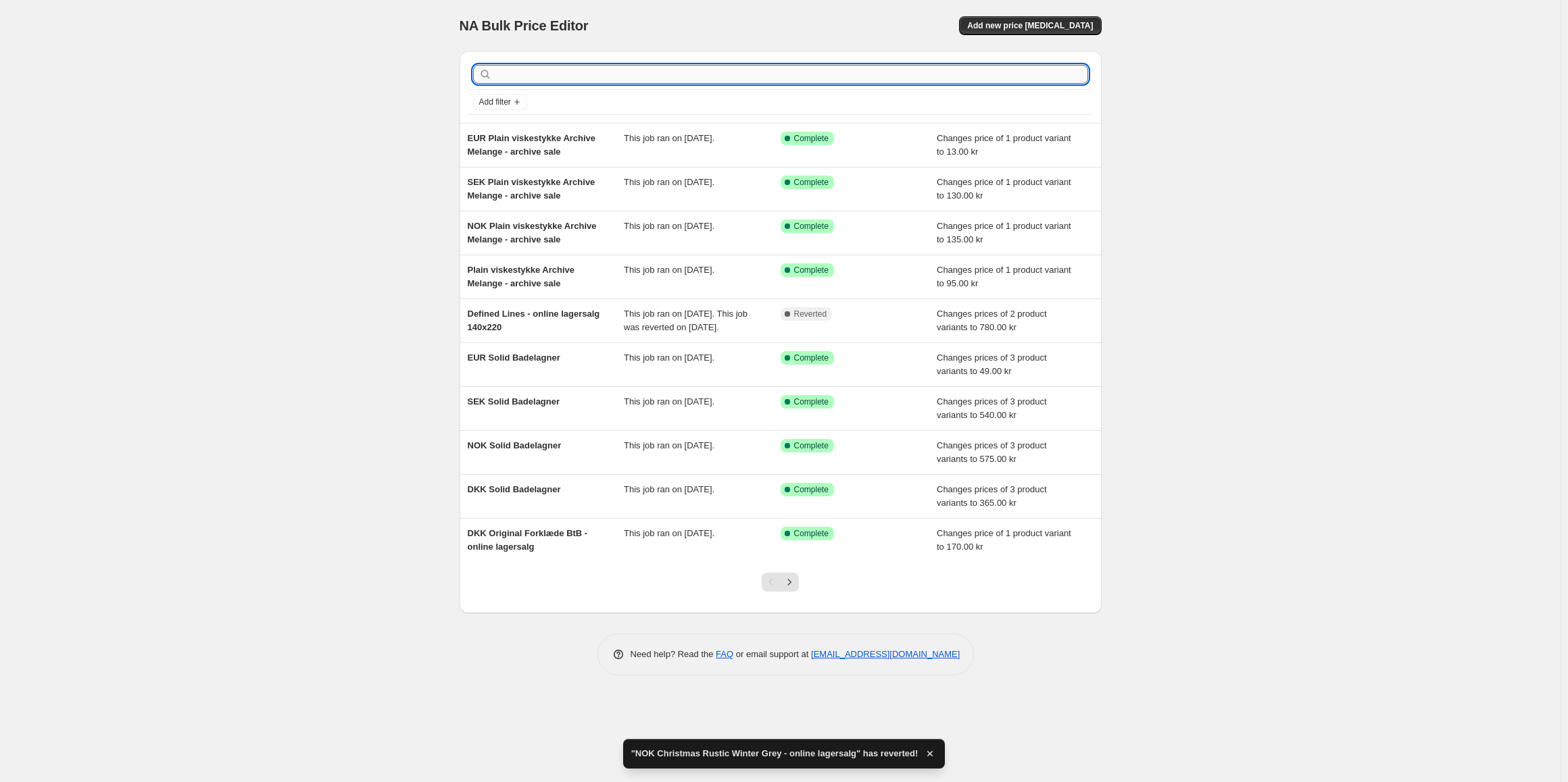
click at [552, 76] on input "text" at bounding box center [791, 74] width 594 height 19
type input "winter grey"
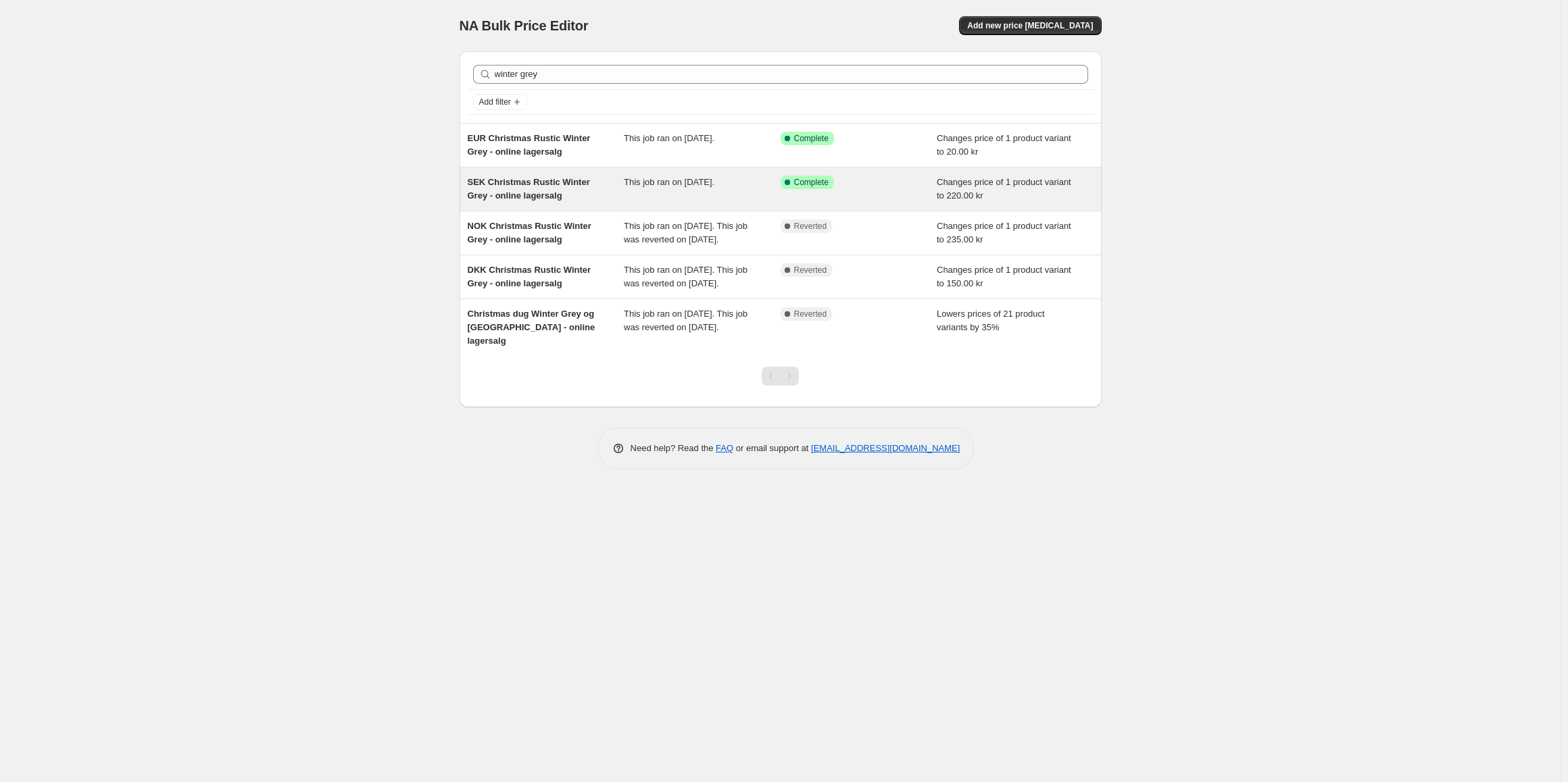
click at [563, 194] on div "SEK Christmas Rustic Winter Grey - online lagersalg" at bounding box center [546, 189] width 156 height 27
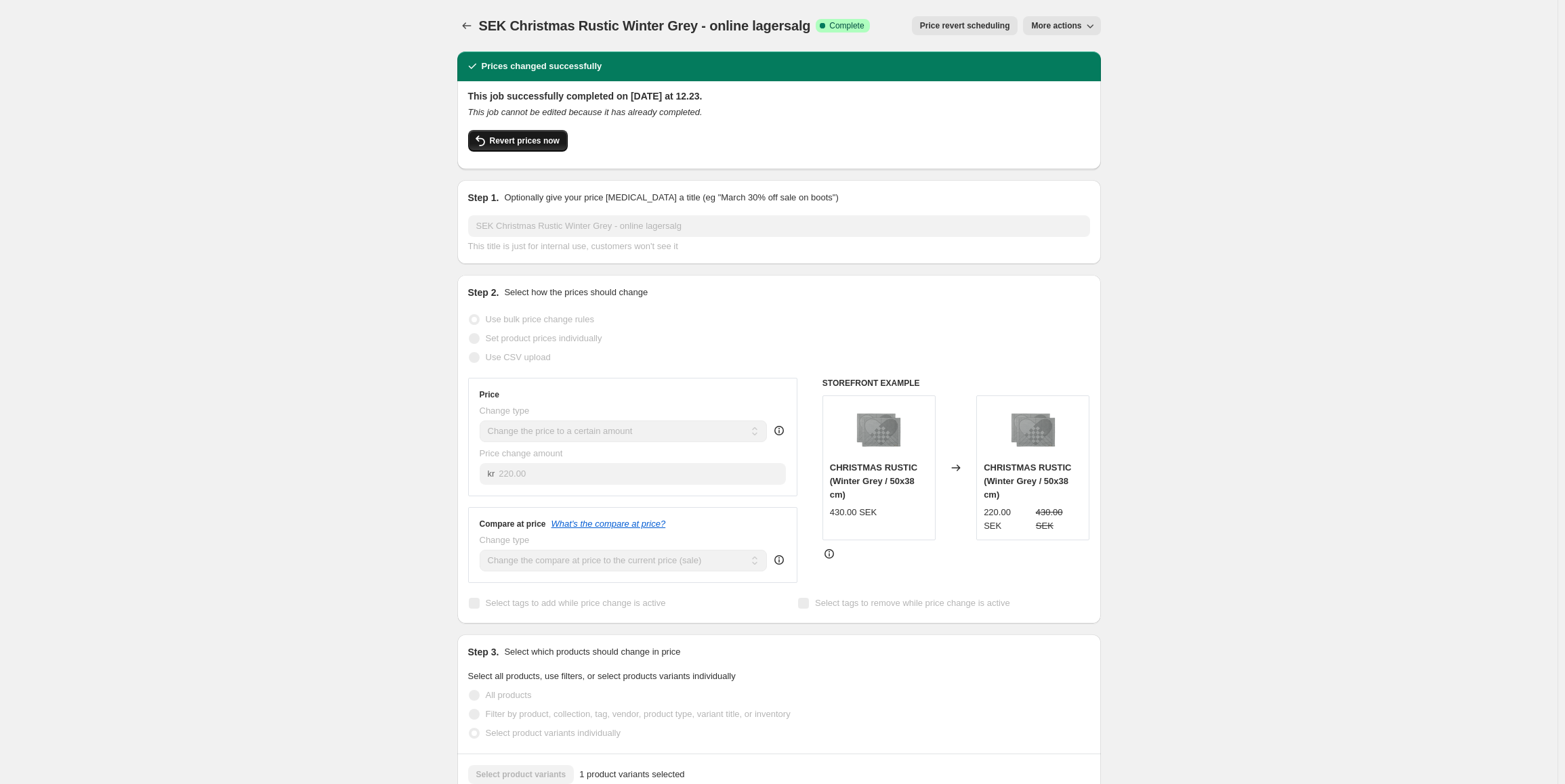
click at [517, 147] on button "Revert prices now" at bounding box center [518, 140] width 100 height 21
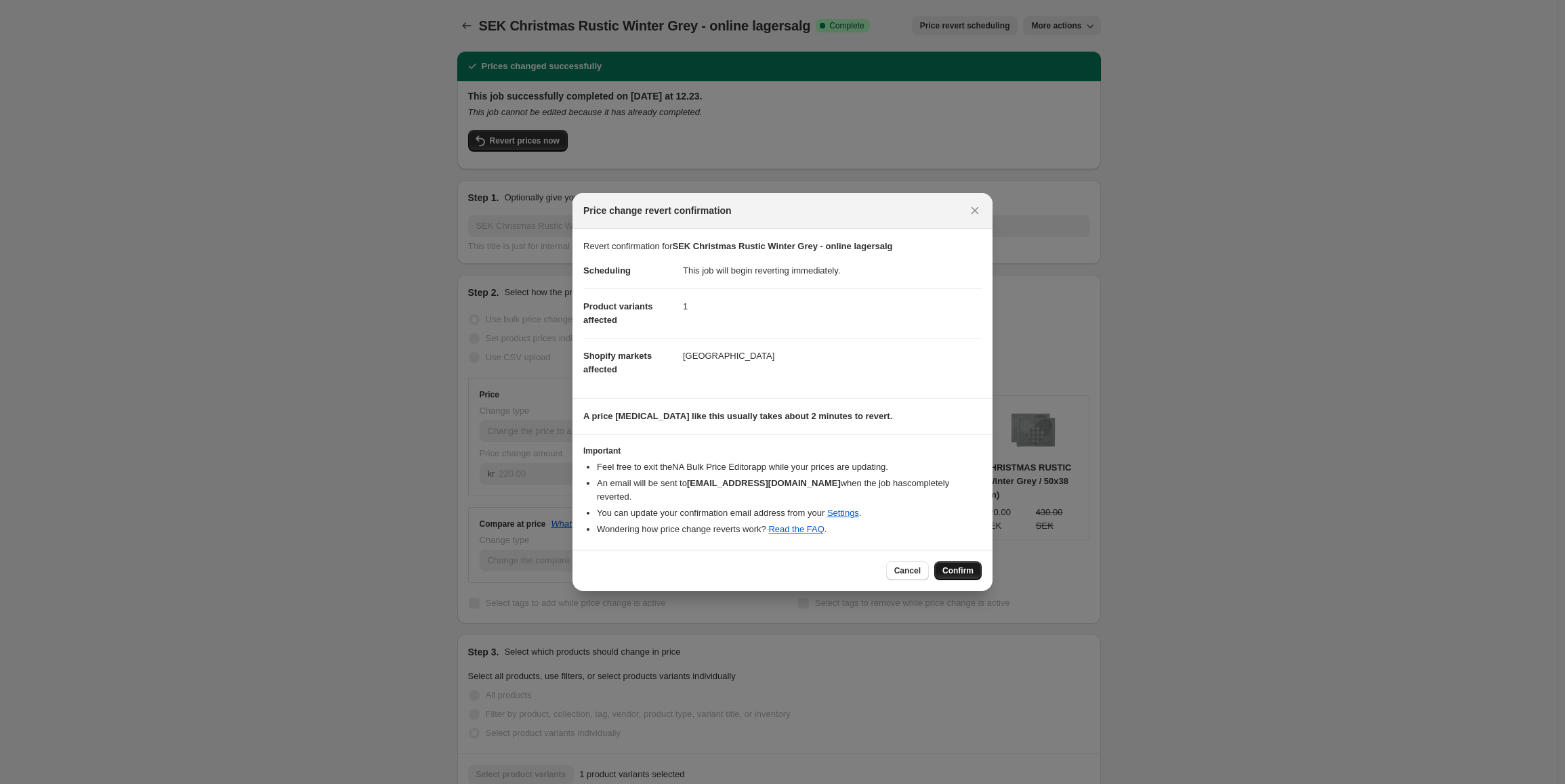
click at [962, 565] on span "Confirm" at bounding box center [957, 571] width 31 height 11
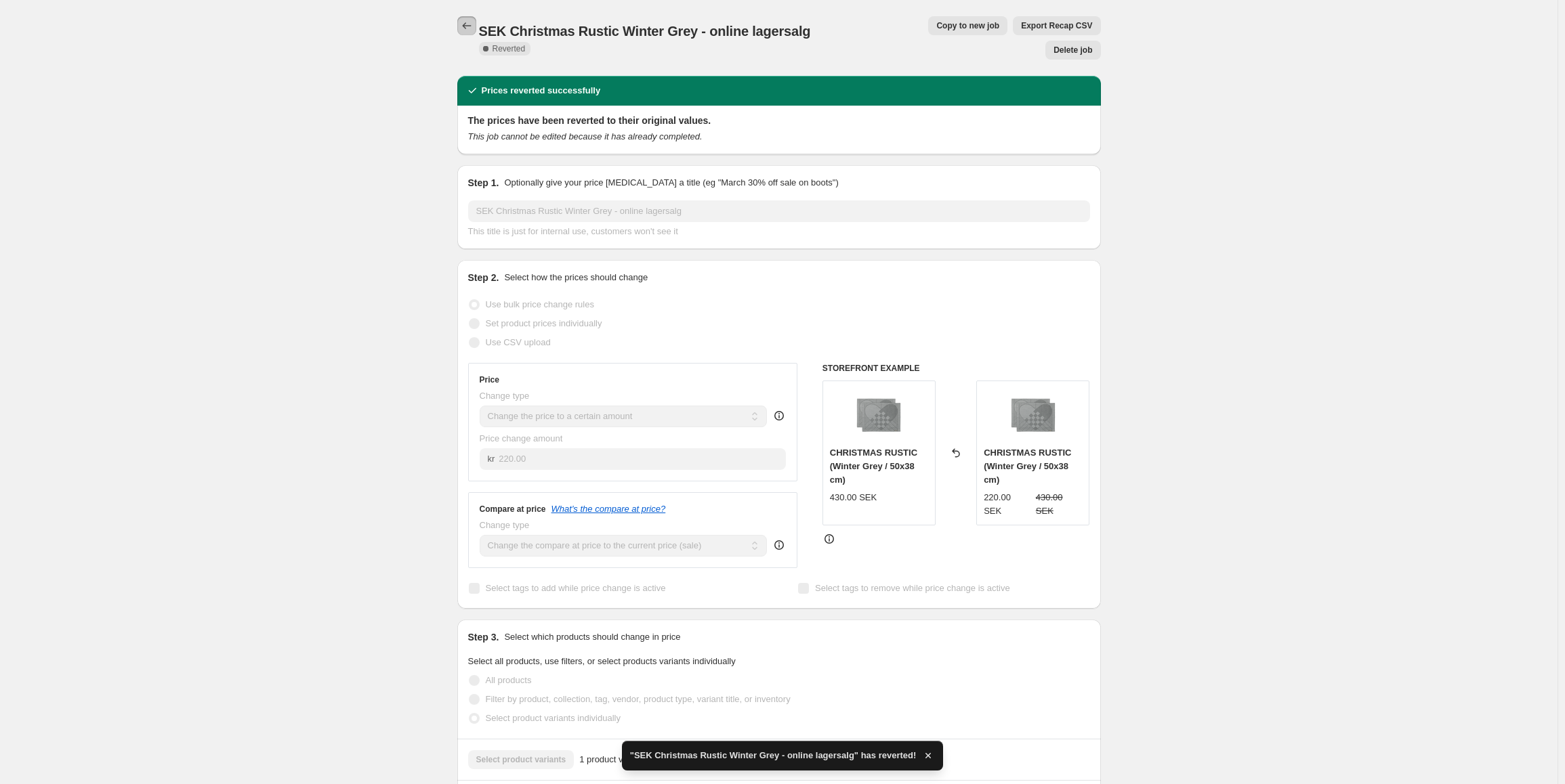
click at [469, 29] on icon "Price change jobs" at bounding box center [467, 25] width 13 height 13
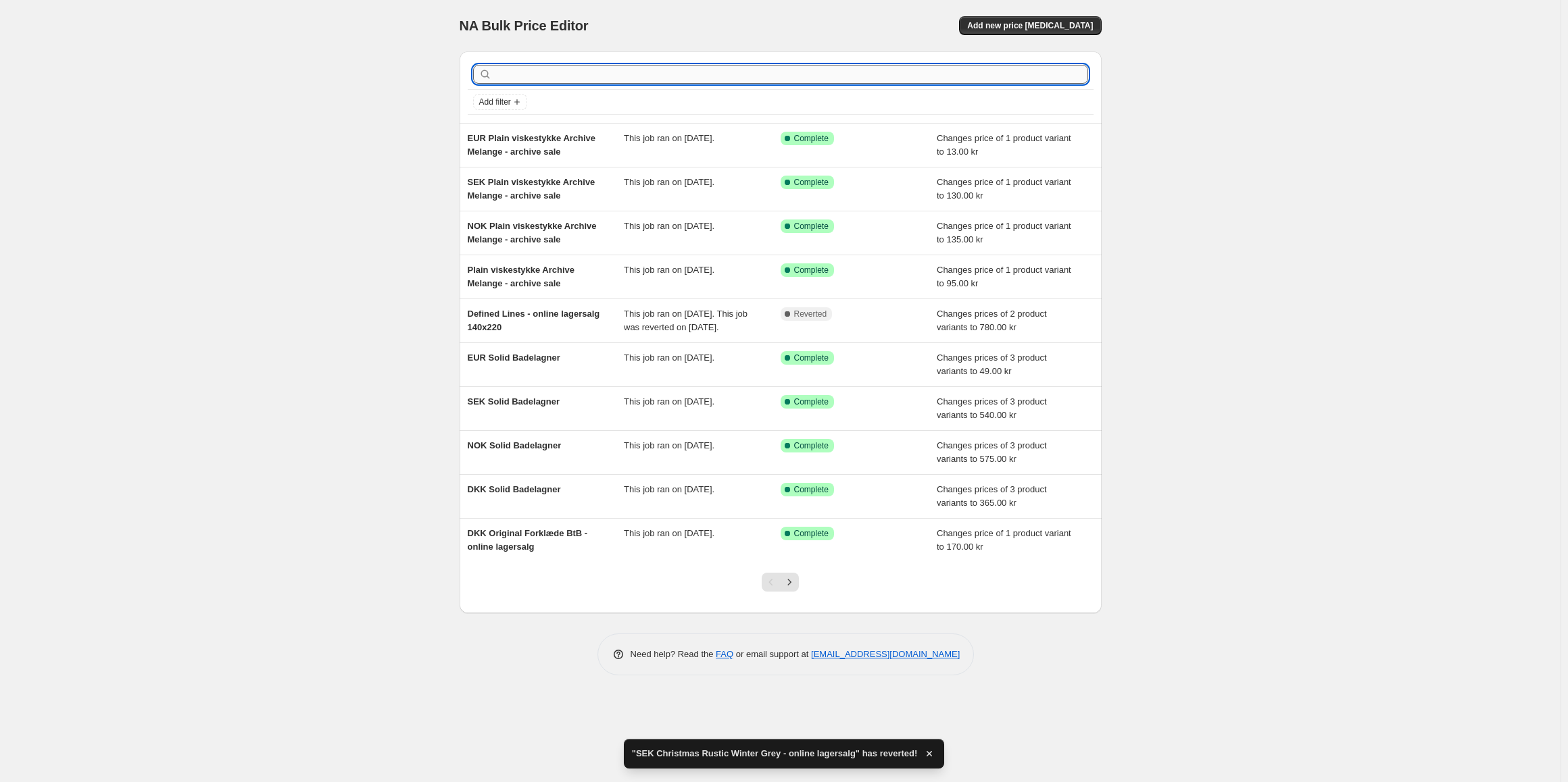
click at [552, 77] on input "text" at bounding box center [791, 74] width 594 height 19
type input "winter grey"
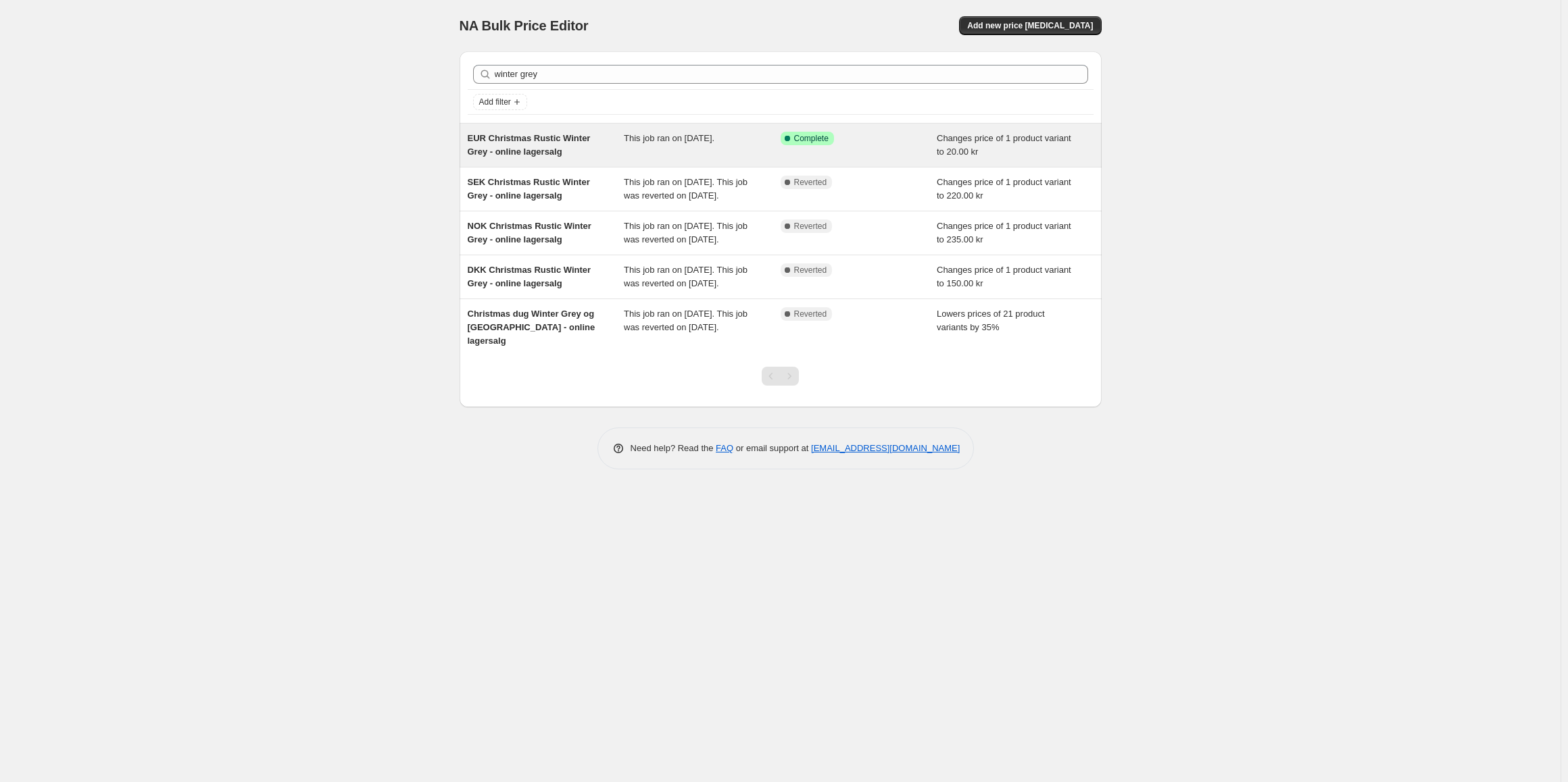
click at [670, 143] on span "This job ran on [DATE]." at bounding box center [669, 137] width 91 height 10
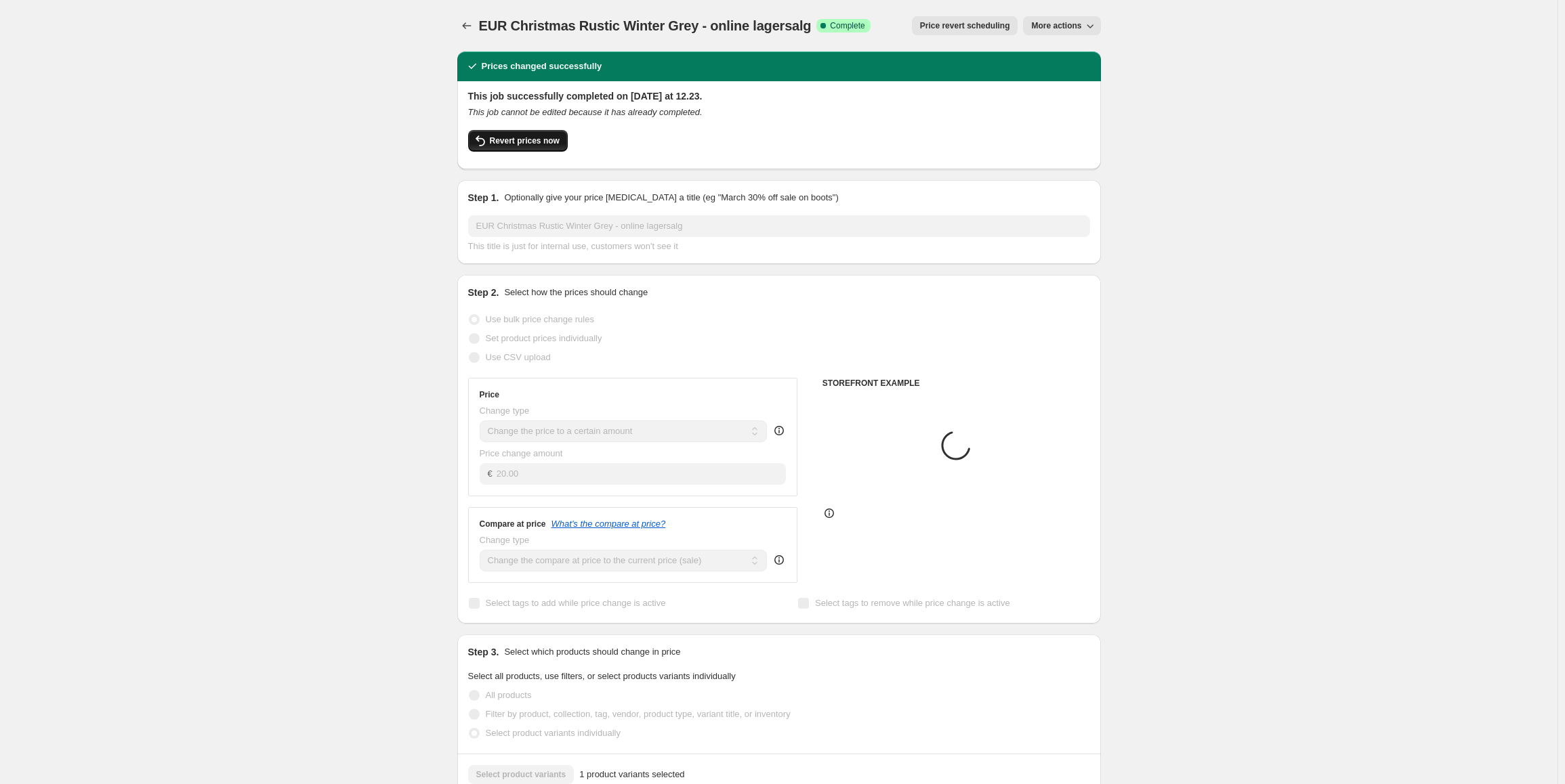
click at [532, 144] on span "Revert prices now" at bounding box center [525, 141] width 70 height 11
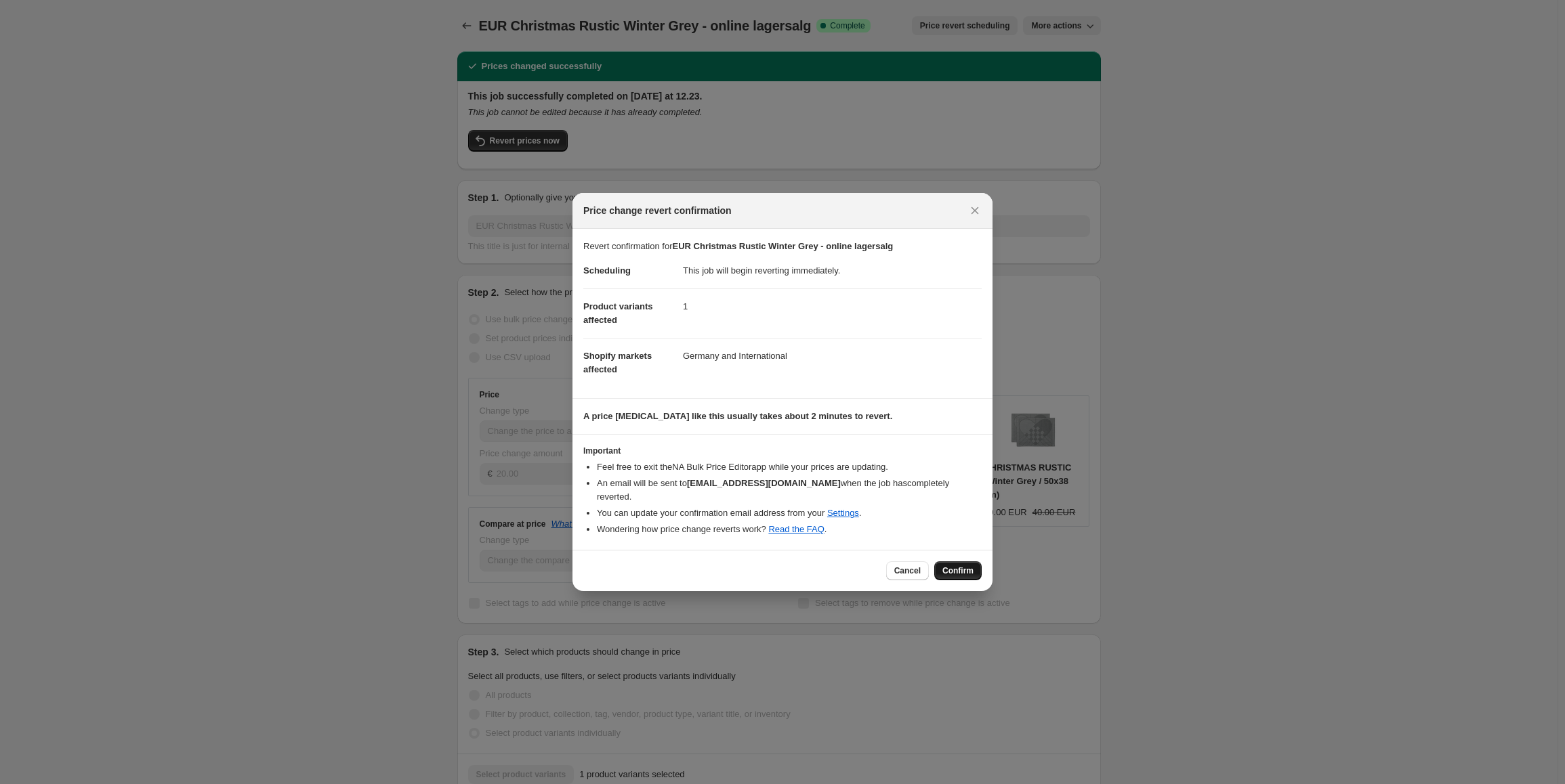
click at [960, 565] on span "Confirm" at bounding box center [957, 571] width 31 height 11
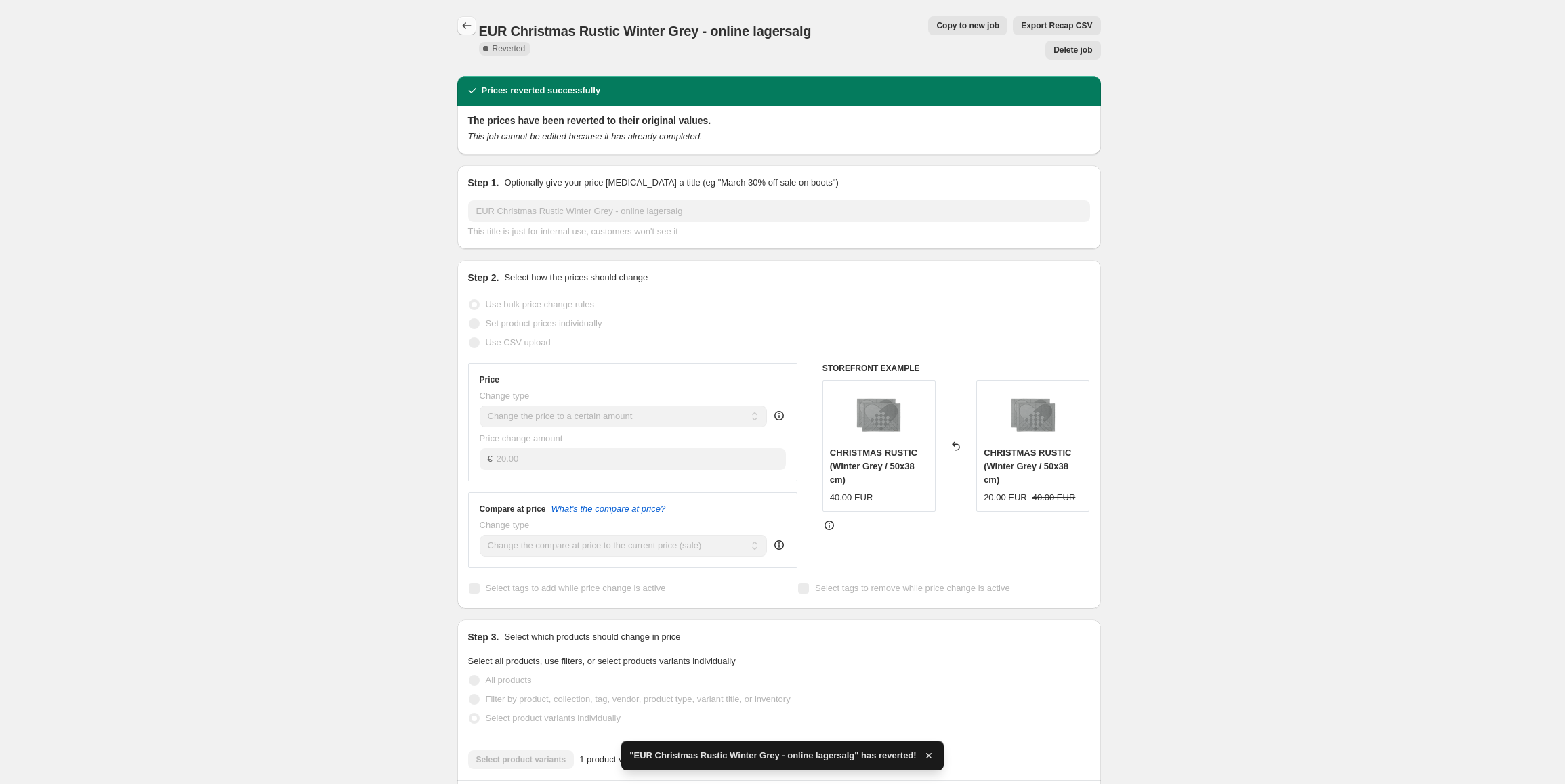
click at [467, 27] on icon "Price change jobs" at bounding box center [466, 25] width 9 height 7
